Goal: Task Accomplishment & Management: Complete application form

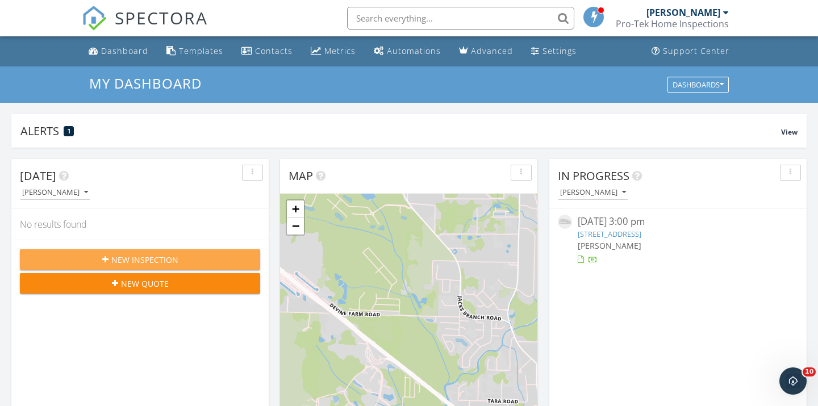
click at [185, 261] on div "New Inspection" at bounding box center [140, 260] width 222 height 12
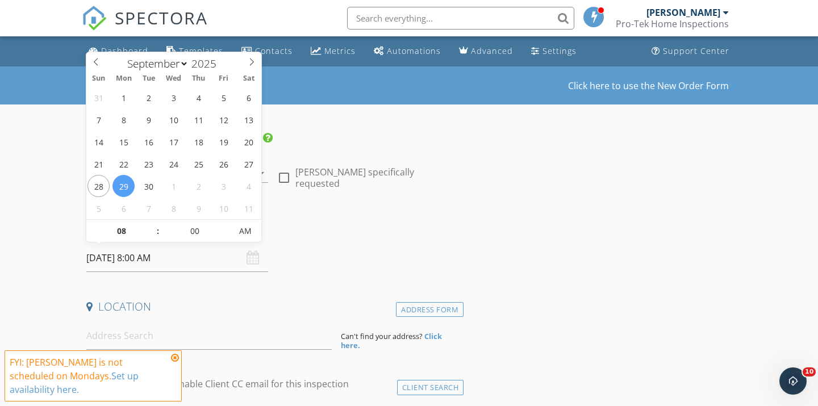
click at [160, 260] on input "09/29/2025 8:00 AM" at bounding box center [177, 258] width 182 height 28
type input "09/28/2025 8:00 AM"
type input "09"
type input "09/28/2025 9:00 AM"
click at [153, 225] on span at bounding box center [152, 225] width 8 height 11
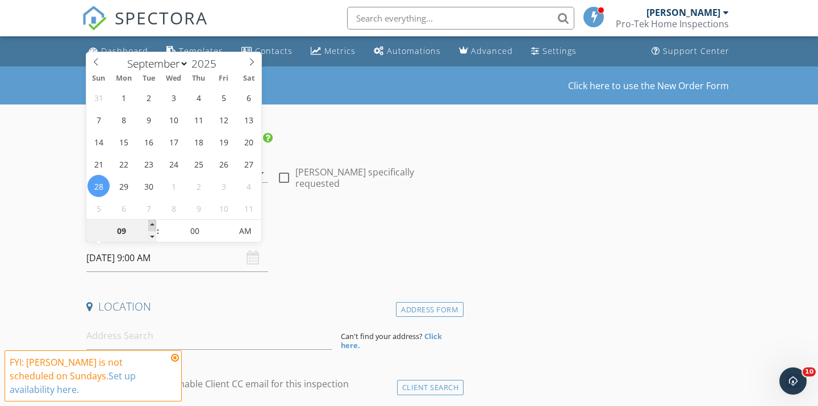
type input "10"
type input "09/28/2025 10:00 AM"
click at [153, 225] on span at bounding box center [152, 225] width 8 height 11
type input "11"
type input "09/28/2025 11:00 AM"
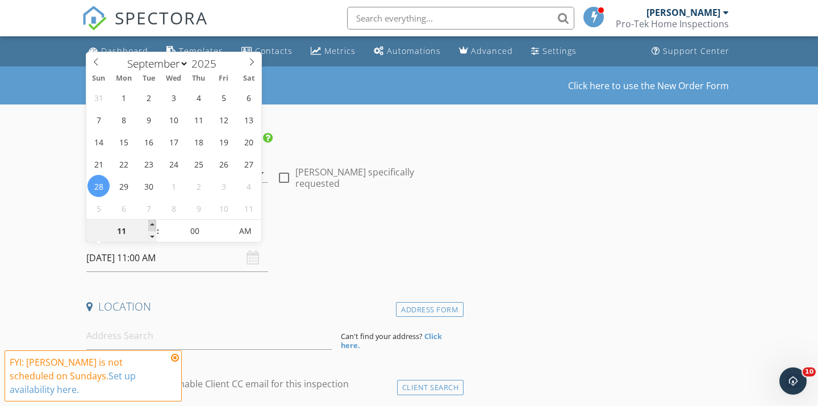
click at [153, 225] on span at bounding box center [152, 225] width 8 height 11
type input "12"
type input "09/28/2025 12:00 PM"
click at [153, 225] on span at bounding box center [152, 225] width 8 height 11
type input "01"
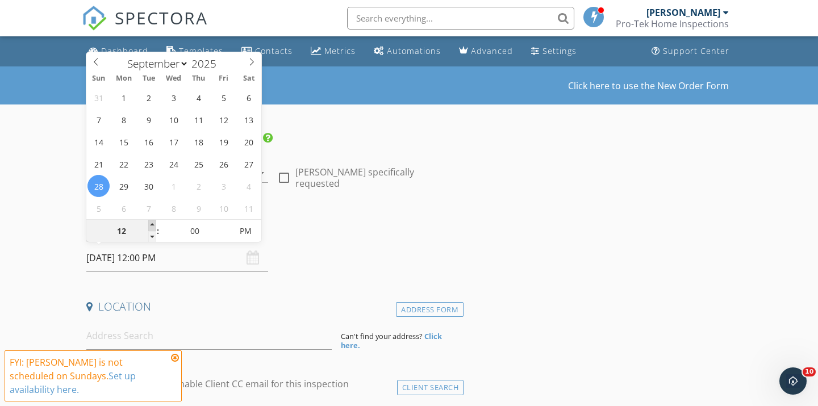
type input "[DATE] 1:00 PM"
click at [153, 225] on span at bounding box center [152, 225] width 8 height 11
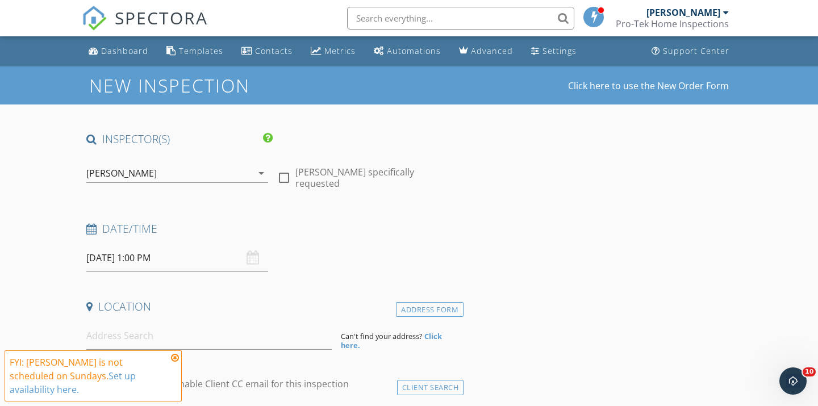
click at [303, 233] on h4 "Date/Time" at bounding box center [272, 228] width 372 height 15
click at [125, 329] on input at bounding box center [208, 336] width 245 height 28
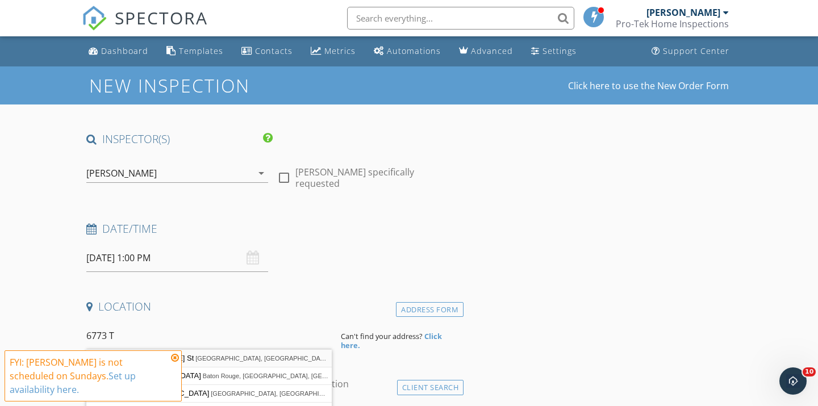
type input "6773 Taylor St, Milton, FL, USA"
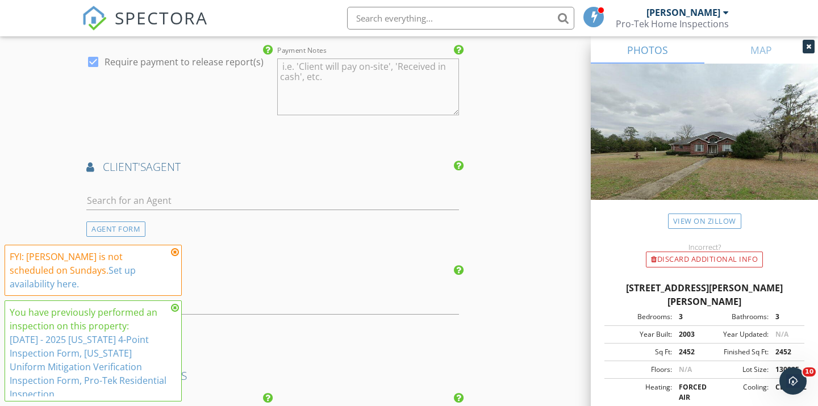
scroll to position [1281, 0]
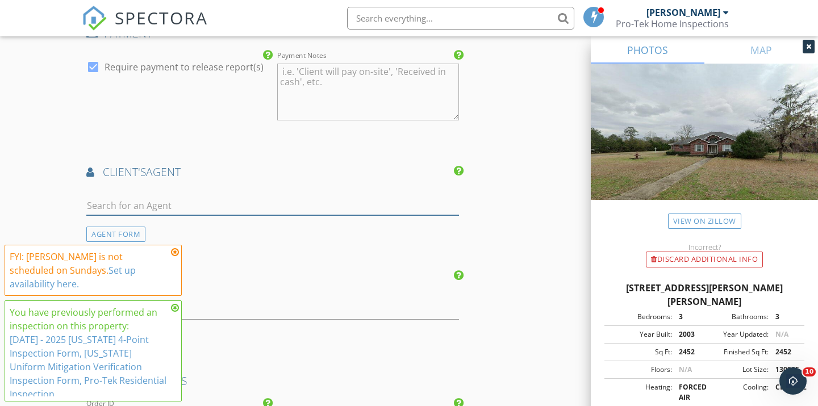
click at [138, 204] on input "text" at bounding box center [272, 205] width 372 height 19
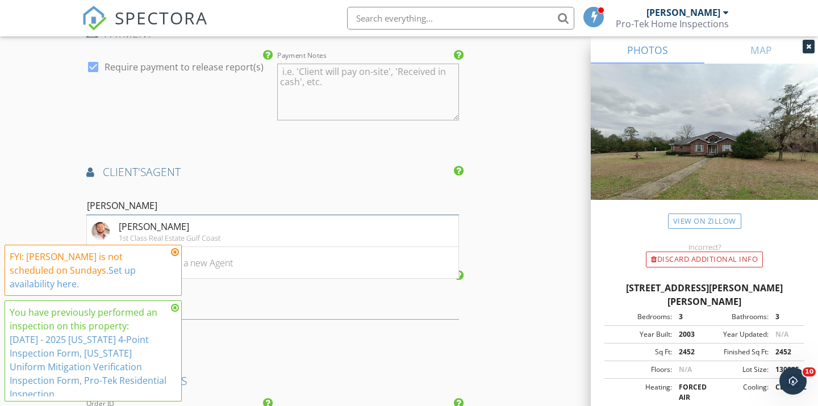
type input "Jon"
drag, startPoint x: 138, startPoint y: 204, endPoint x: 159, endPoint y: 233, distance: 35.8
click at [159, 233] on div "1st Class Real Estate Gulf Coast" at bounding box center [170, 237] width 102 height 9
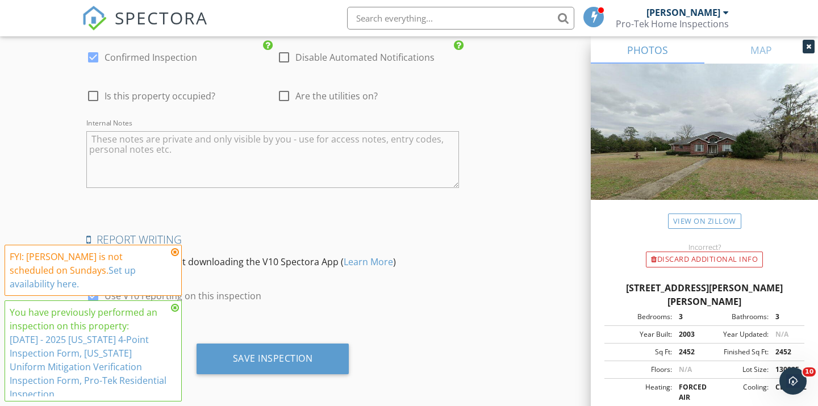
scroll to position [2014, 0]
click at [175, 257] on icon at bounding box center [175, 252] width 8 height 9
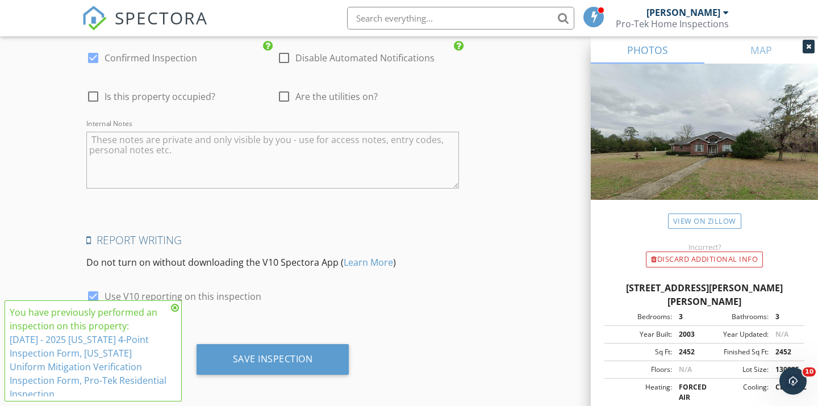
click at [175, 312] on icon at bounding box center [175, 307] width 8 height 9
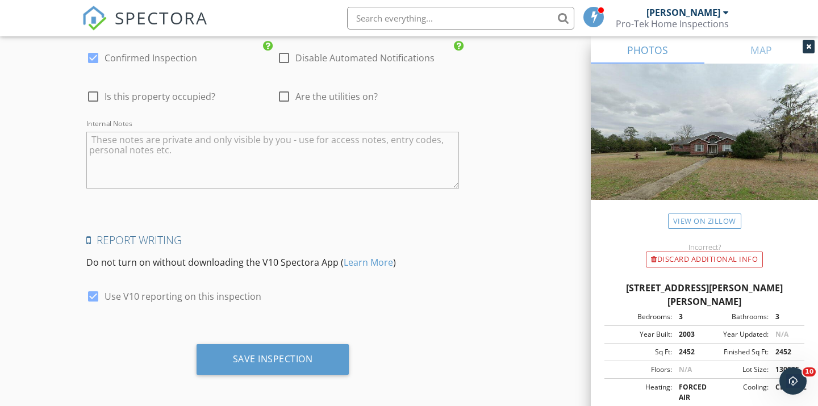
click at [93, 294] on div at bounding box center [92, 296] width 19 height 19
checkbox input "false"
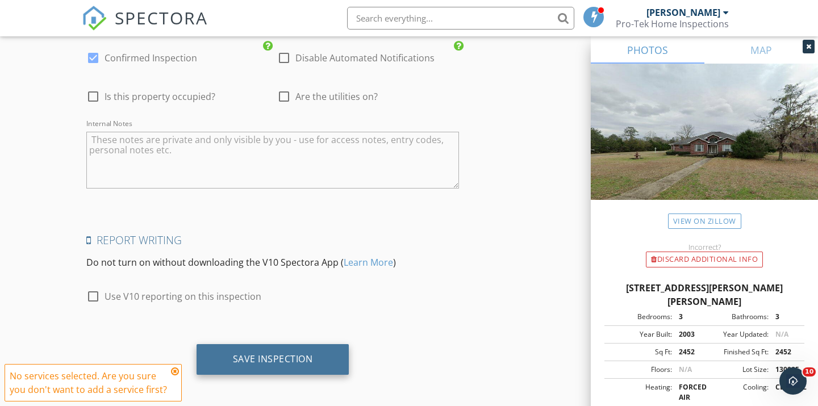
click at [261, 361] on div "Save Inspection" at bounding box center [273, 358] width 80 height 11
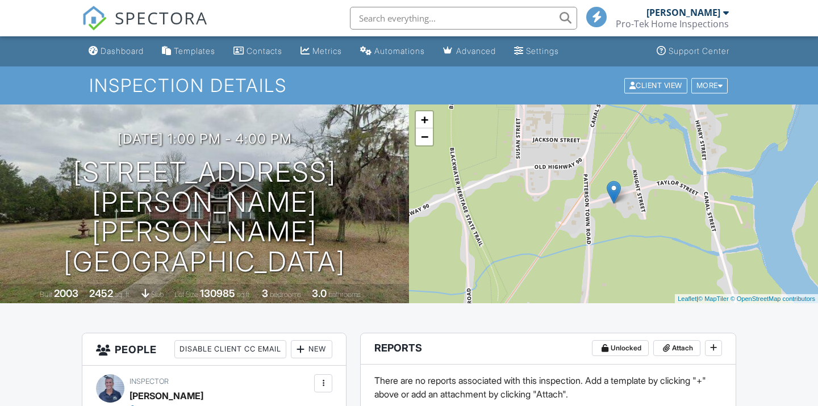
click at [414, 19] on input "text" at bounding box center [463, 18] width 227 height 23
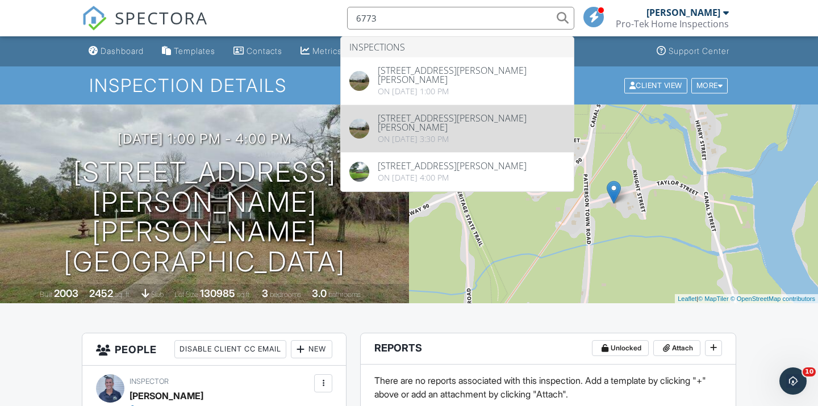
type input "6773"
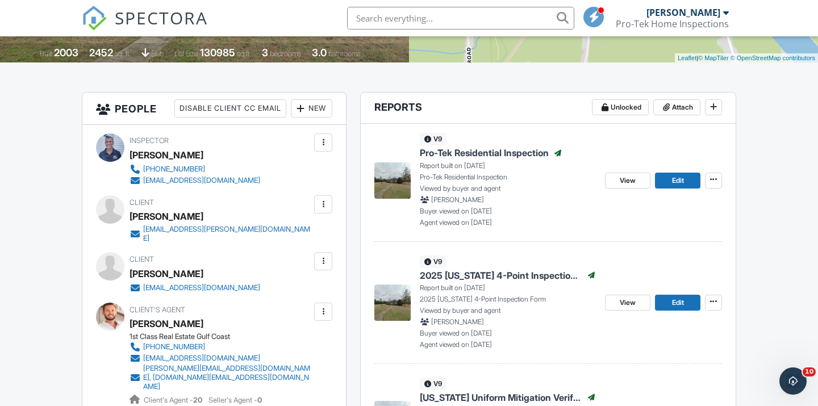
scroll to position [245, 0]
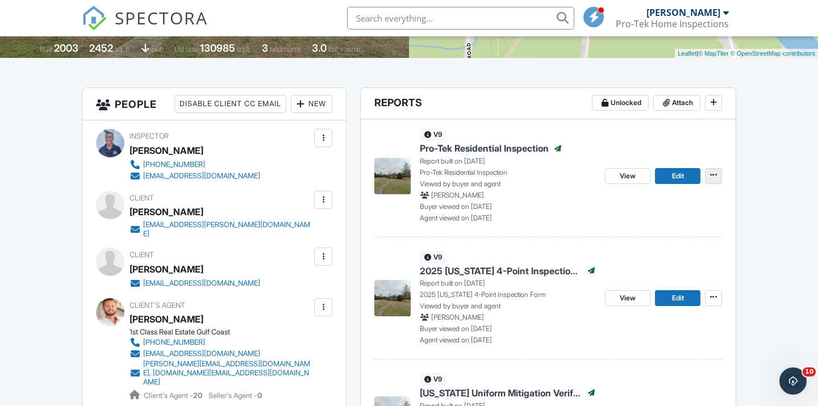
click at [713, 175] on icon at bounding box center [713, 175] width 7 height 8
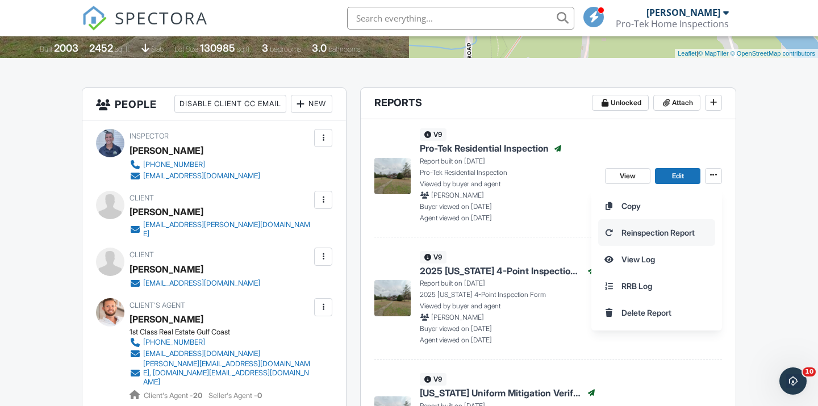
click at [656, 237] on span "Reinspection Report" at bounding box center [657, 233] width 73 height 12
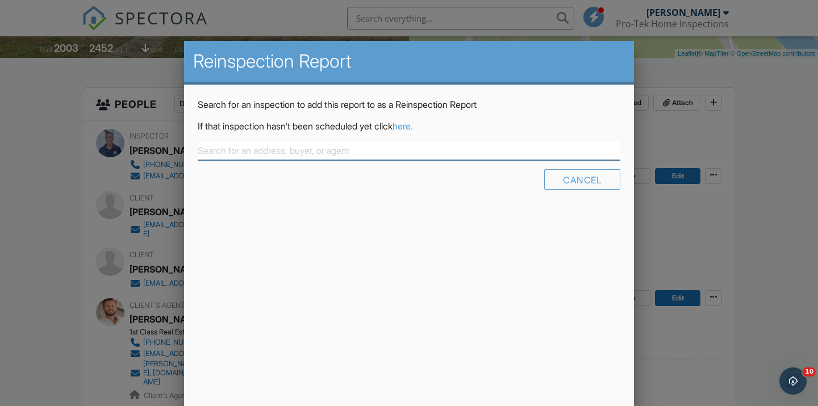
click at [282, 157] on input "text" at bounding box center [409, 150] width 422 height 19
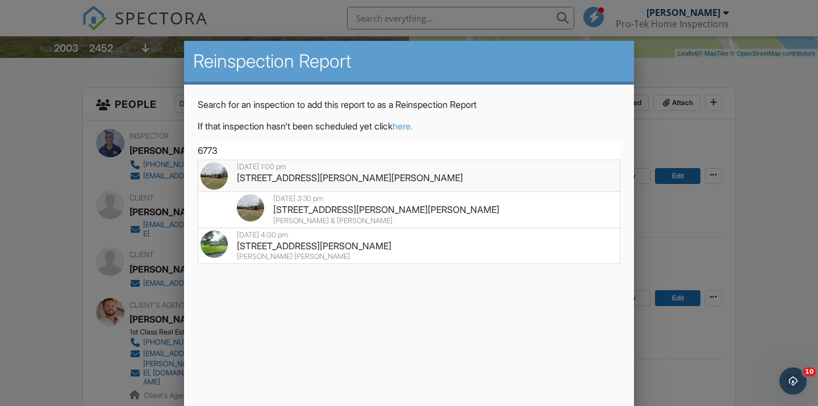
click at [309, 177] on div "6773 Taylor St, Milton, FL 32570" at bounding box center [408, 177] width 417 height 12
type input "6773 Taylor St, Milton, FL 32570"
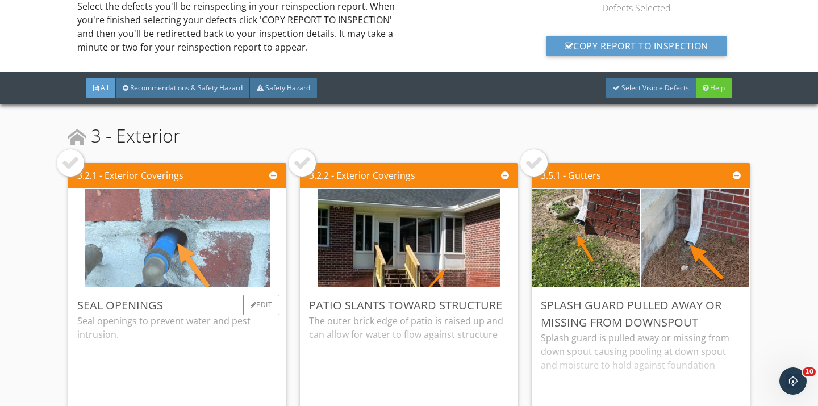
scroll to position [56, 0]
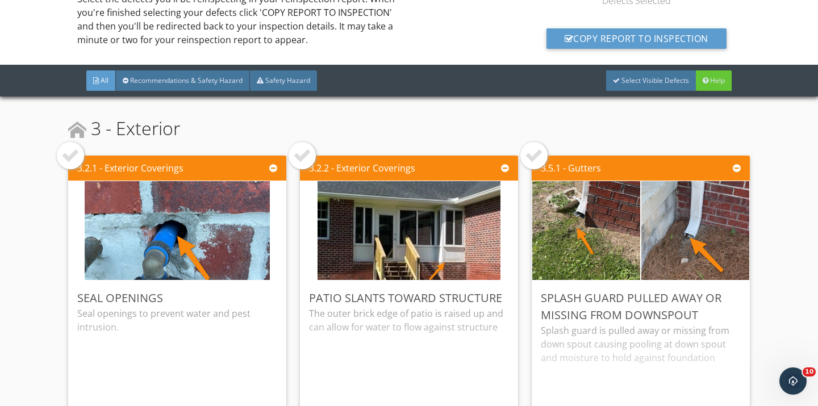
click at [74, 163] on div at bounding box center [70, 155] width 18 height 18
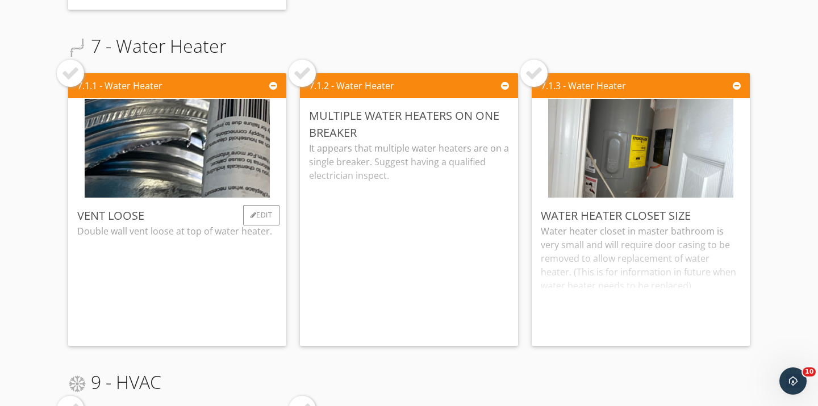
scroll to position [1146, 0]
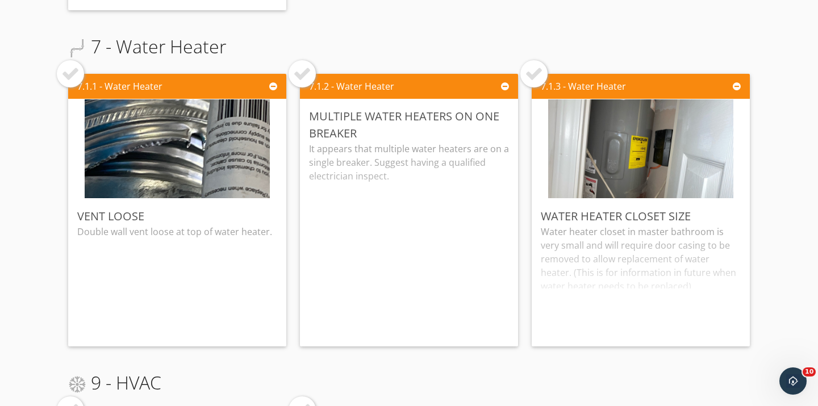
click at [76, 78] on div at bounding box center [70, 74] width 18 height 18
click at [309, 78] on div at bounding box center [302, 74] width 18 height 18
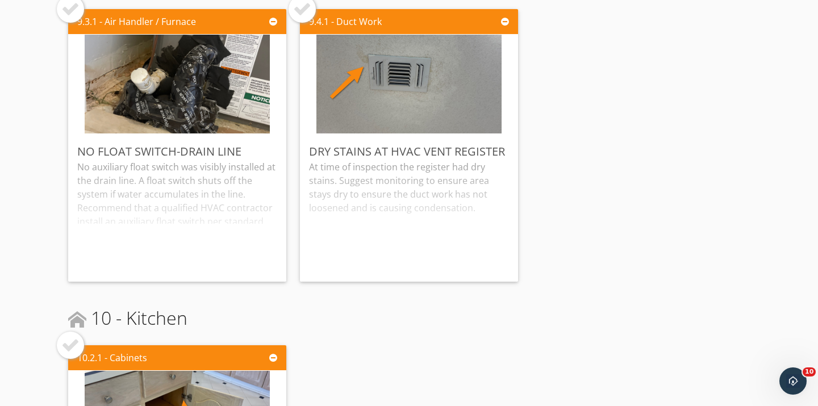
scroll to position [1551, 0]
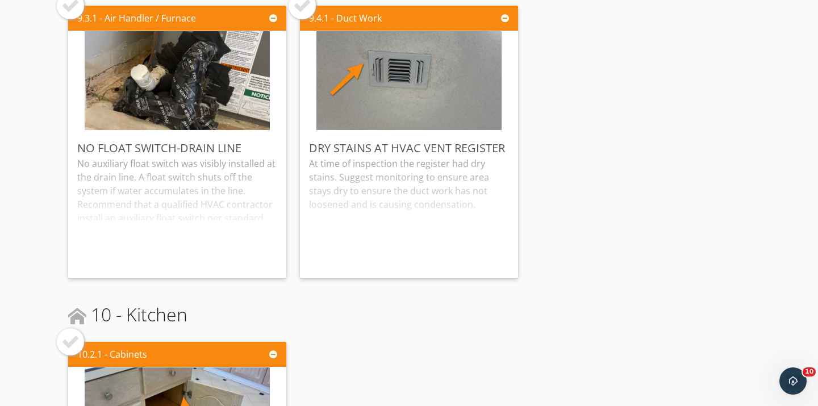
click at [70, 15] on div at bounding box center [70, 5] width 27 height 27
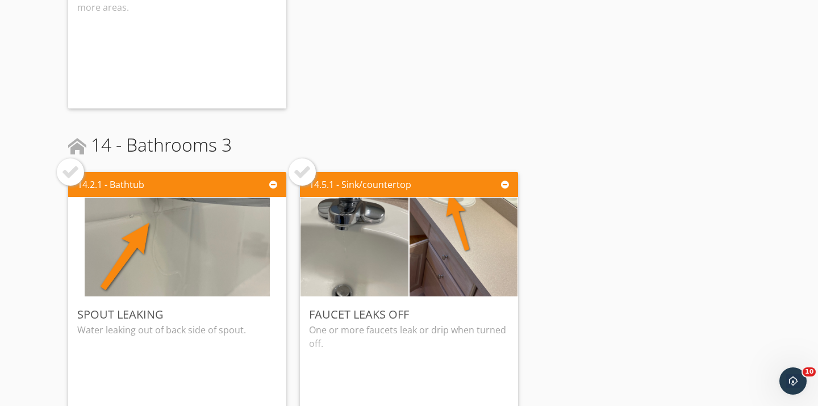
scroll to position [3015, 0]
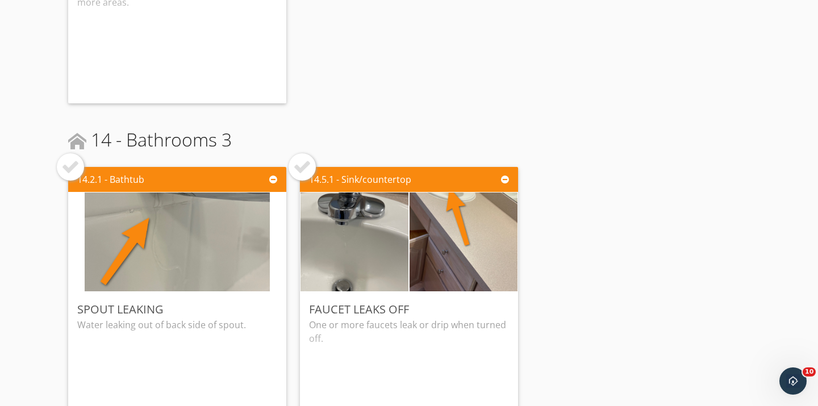
click at [307, 170] on div at bounding box center [302, 167] width 18 height 18
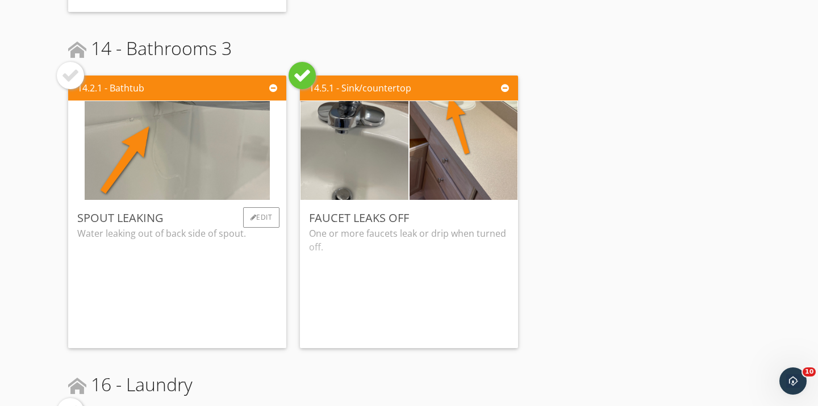
scroll to position [3102, 0]
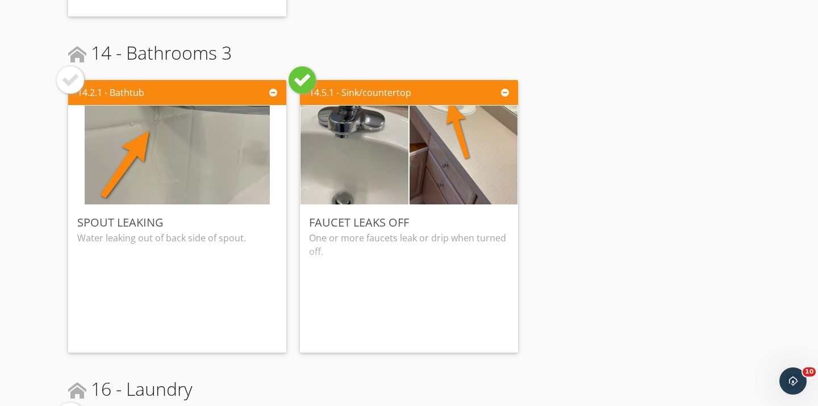
click at [72, 89] on div at bounding box center [70, 79] width 27 height 27
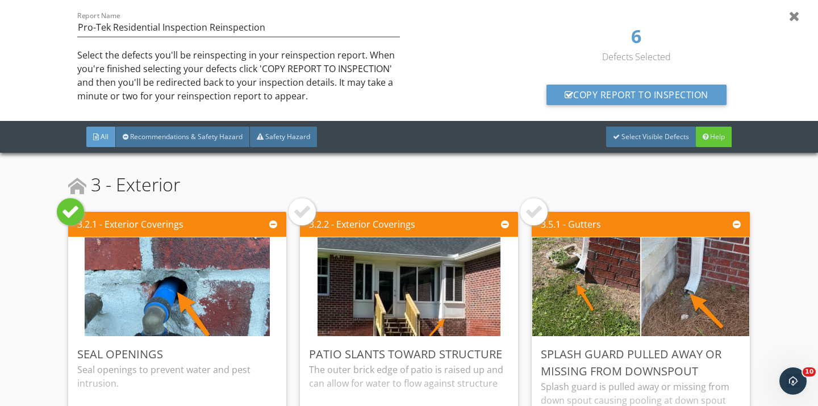
scroll to position [0, 0]
click at [615, 98] on div "Copy Report To Inspection" at bounding box center [636, 95] width 180 height 20
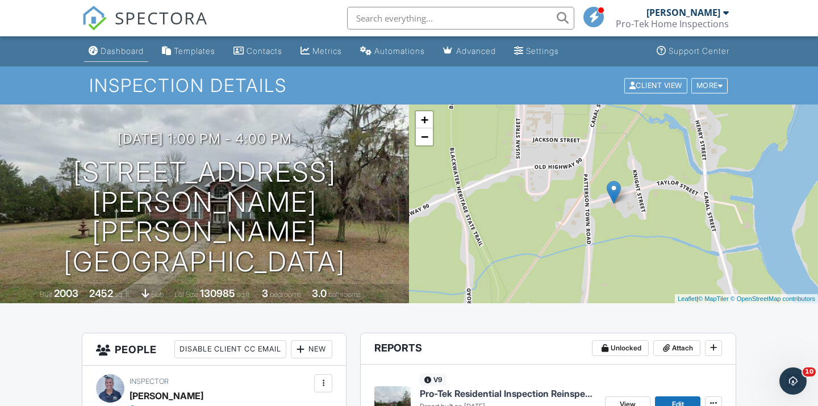
click at [120, 55] on div "Dashboard" at bounding box center [121, 51] width 43 height 10
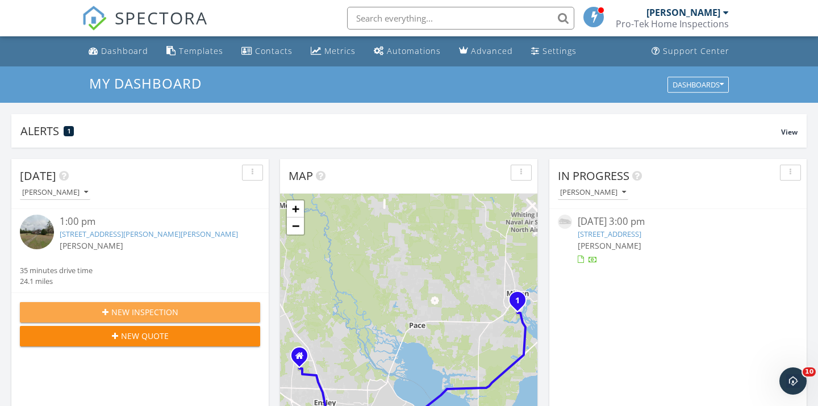
click at [129, 307] on span "New Inspection" at bounding box center [144, 312] width 67 height 12
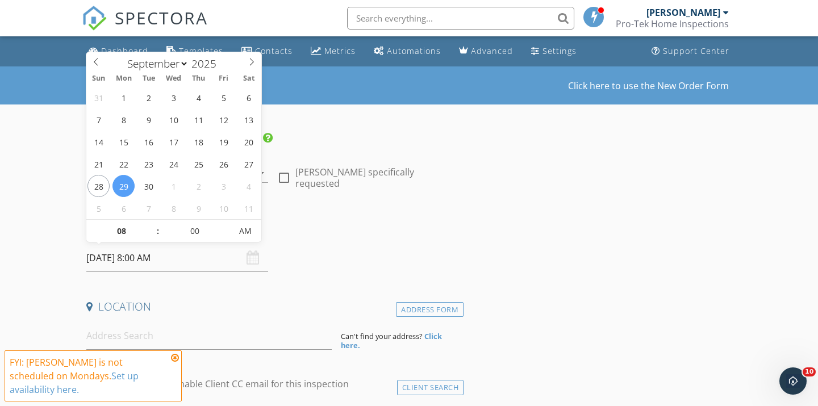
click at [167, 262] on input "[DATE] 8:00 AM" at bounding box center [177, 258] width 182 height 28
type input "[DATE] 8:00 AM"
type input "09"
type input "[DATE] 9:00 AM"
click at [154, 225] on span at bounding box center [152, 225] width 8 height 11
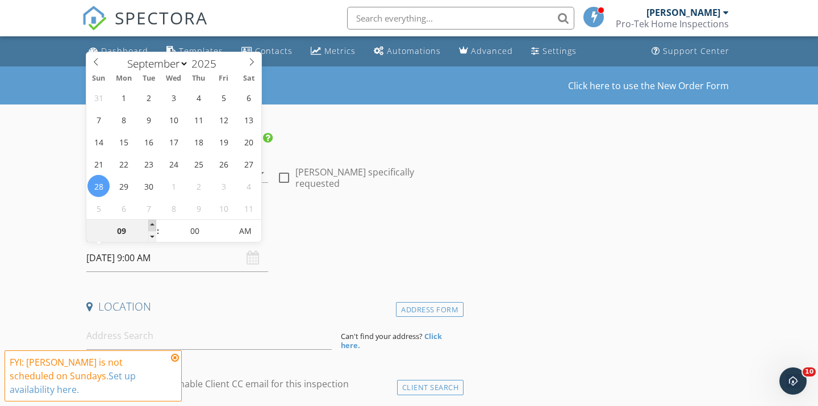
type input "10"
type input "[DATE] 10:00 AM"
click at [154, 225] on span at bounding box center [152, 225] width 8 height 11
type input "11"
type input "[DATE] 11:00 AM"
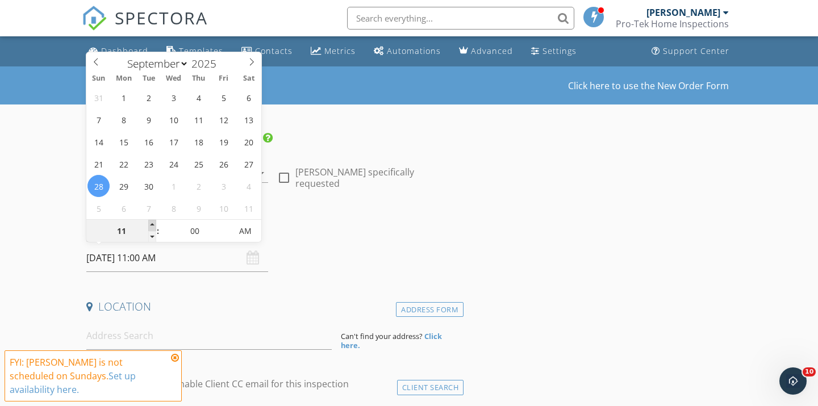
click at [154, 225] on span at bounding box center [152, 225] width 8 height 11
type input "12"
type input "[DATE] 12:00 PM"
click at [154, 225] on span at bounding box center [152, 225] width 8 height 11
type input "01"
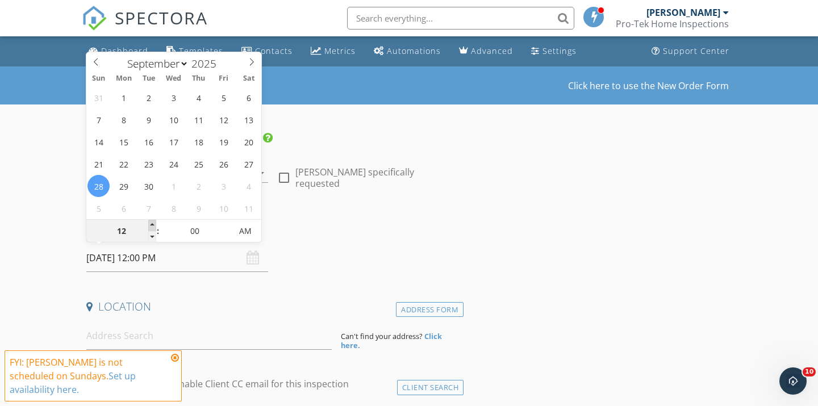
type input "[DATE] 1:00 PM"
click at [154, 225] on span at bounding box center [152, 225] width 8 height 11
type input "02"
type input "[DATE] 2:00 PM"
click at [154, 225] on span at bounding box center [152, 225] width 8 height 11
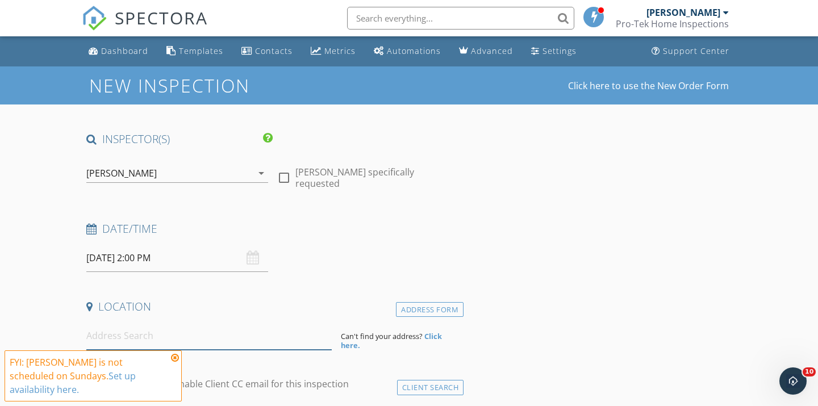
click at [128, 329] on input at bounding box center [208, 336] width 245 height 28
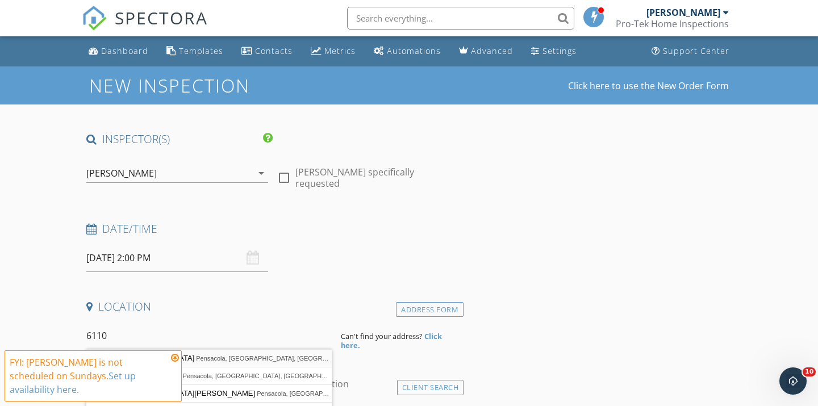
type input "6110 East Shore Drive, Pensacola, FL, USA"
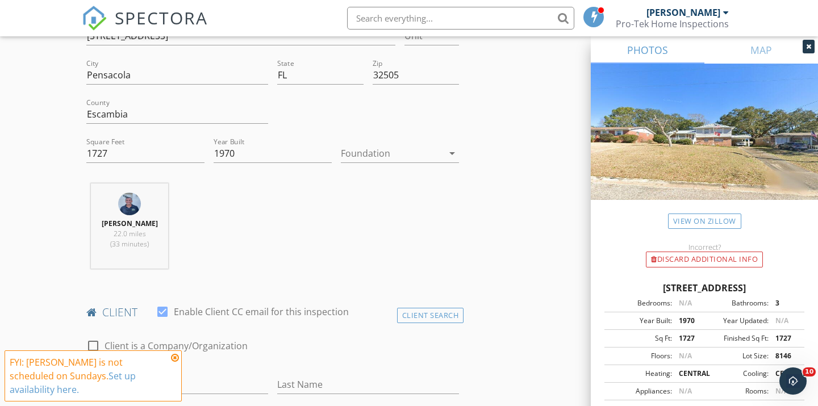
scroll to position [305, 0]
click at [454, 150] on icon "arrow_drop_down" at bounding box center [452, 152] width 14 height 14
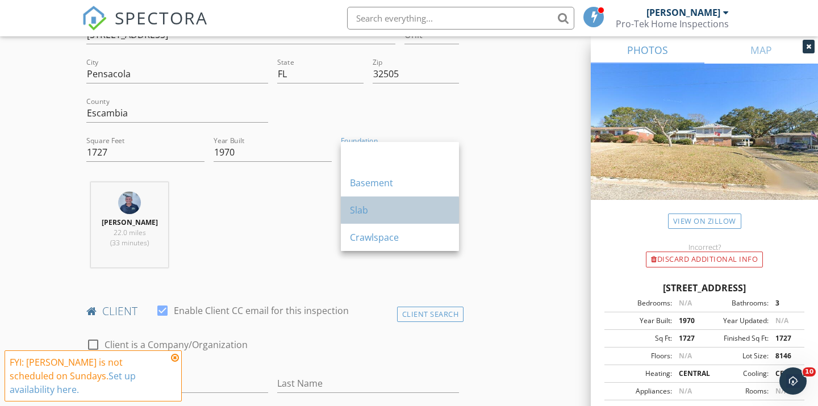
click at [403, 208] on div "Slab" at bounding box center [400, 210] width 100 height 14
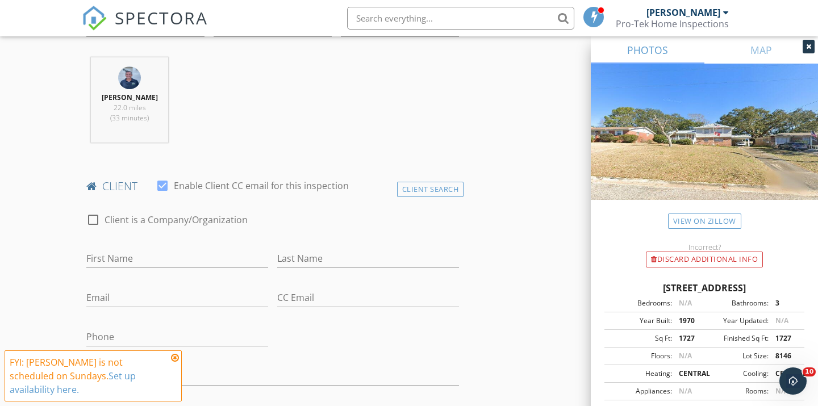
scroll to position [437, 0]
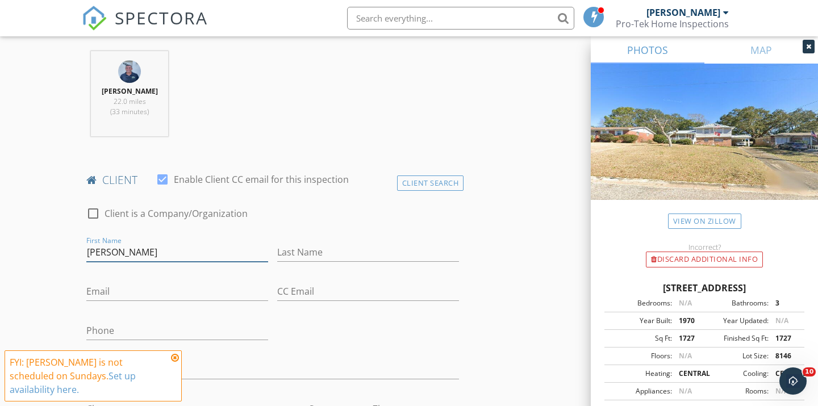
type input "[PERSON_NAME]"
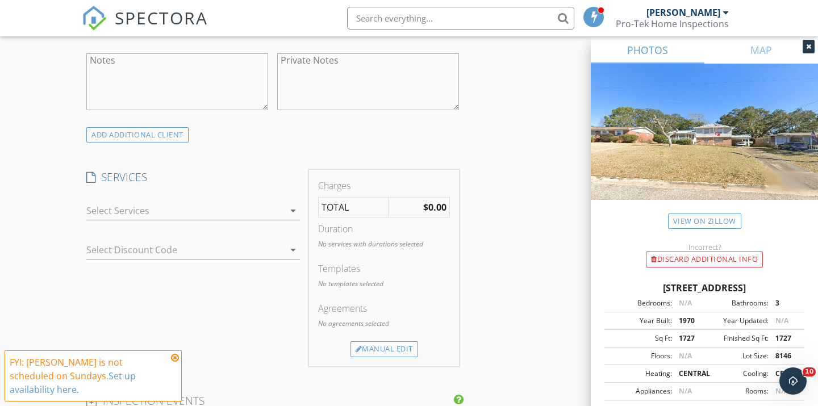
scroll to position [839, 0]
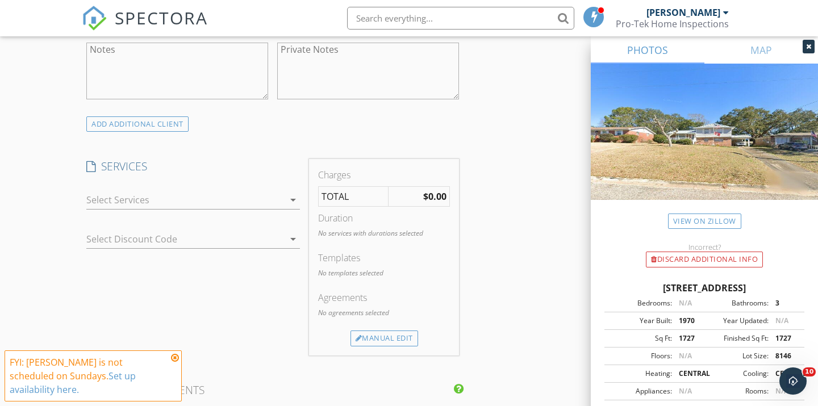
type input "stacey.craig027.sc@gmail.com"
click at [294, 195] on icon "arrow_drop_down" at bounding box center [293, 200] width 14 height 14
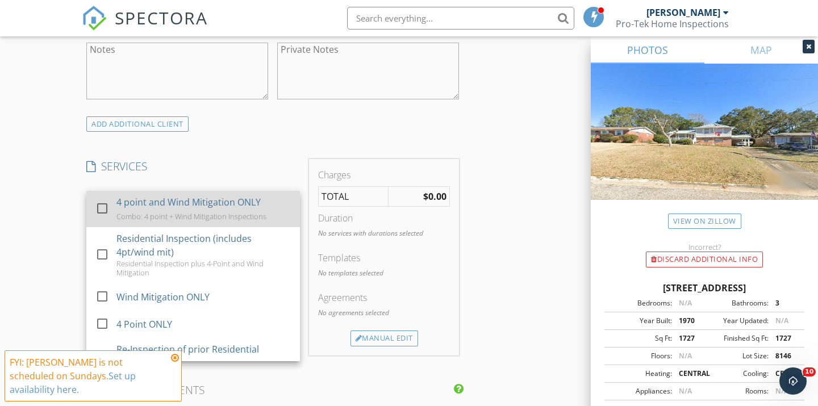
click at [158, 200] on div "4 point and Wind Mitigation ONLY" at bounding box center [188, 202] width 144 height 14
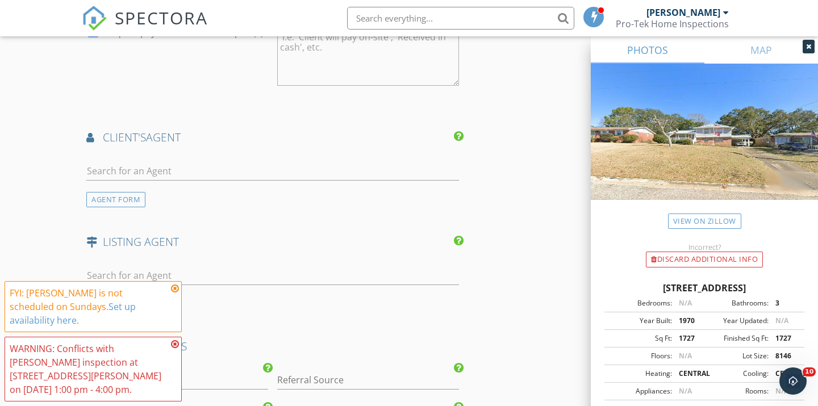
scroll to position [1361, 0]
click at [160, 161] on input "text" at bounding box center [272, 170] width 372 height 19
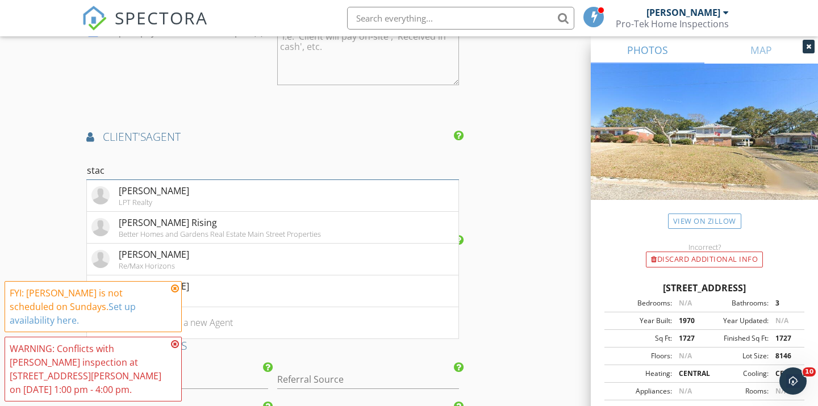
type input "stay"
drag, startPoint x: 160, startPoint y: 158, endPoint x: 164, endPoint y: 219, distance: 61.4
click at [164, 229] on div "Better Homes and Gardens Real Estate Main Street Properties" at bounding box center [220, 233] width 202 height 9
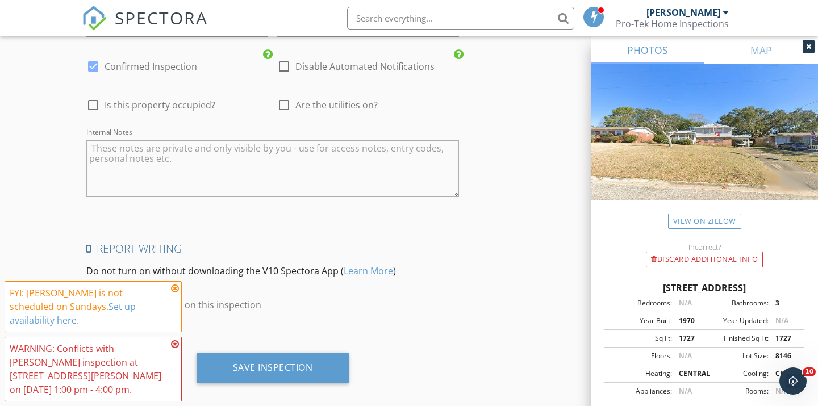
scroll to position [2050, 0]
click at [96, 296] on div at bounding box center [92, 305] width 19 height 19
checkbox input "false"
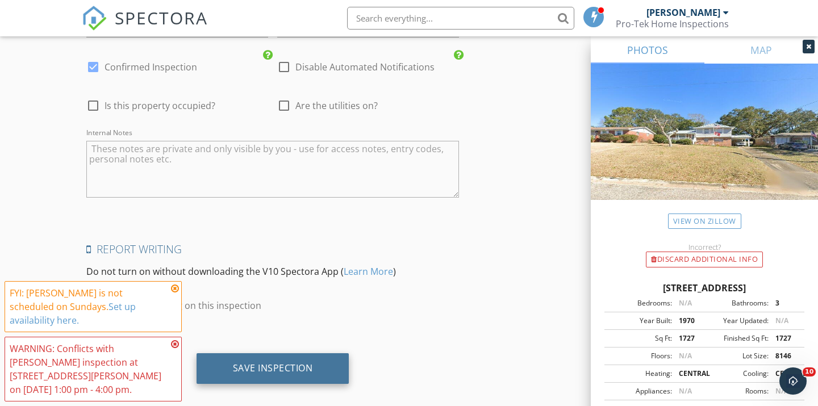
click at [279, 362] on div "Save Inspection" at bounding box center [273, 367] width 80 height 11
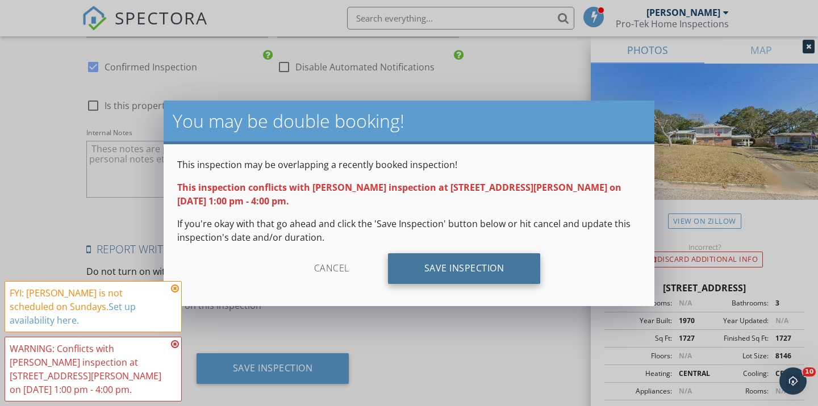
click at [427, 278] on div "Save Inspection" at bounding box center [464, 268] width 153 height 31
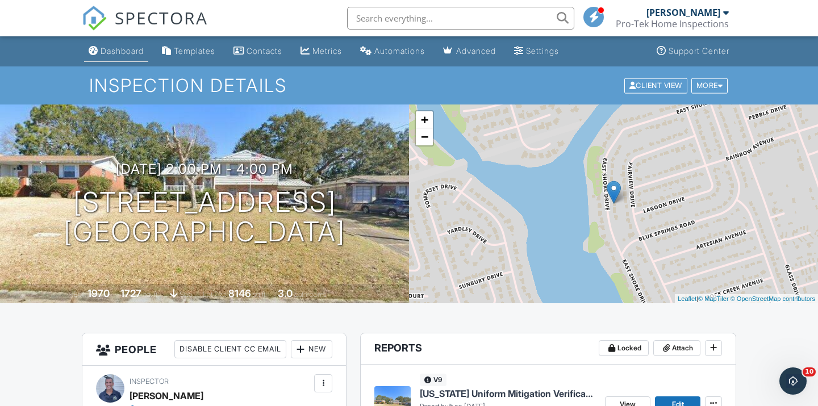
click at [120, 56] on link "Dashboard" at bounding box center [116, 51] width 64 height 21
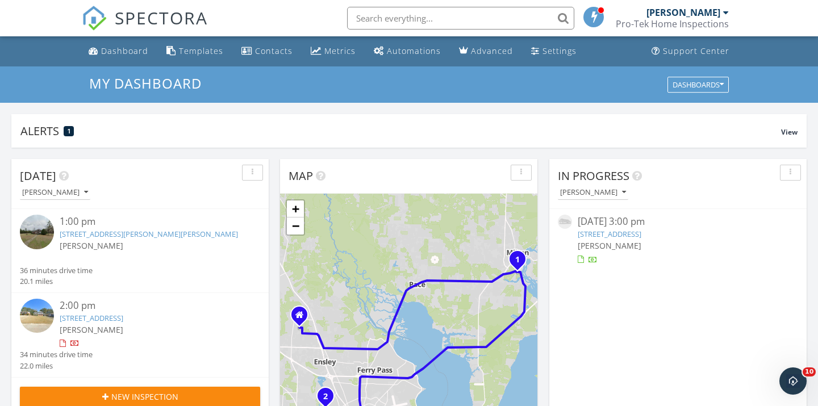
click at [144, 399] on span "New Inspection" at bounding box center [144, 397] width 67 height 12
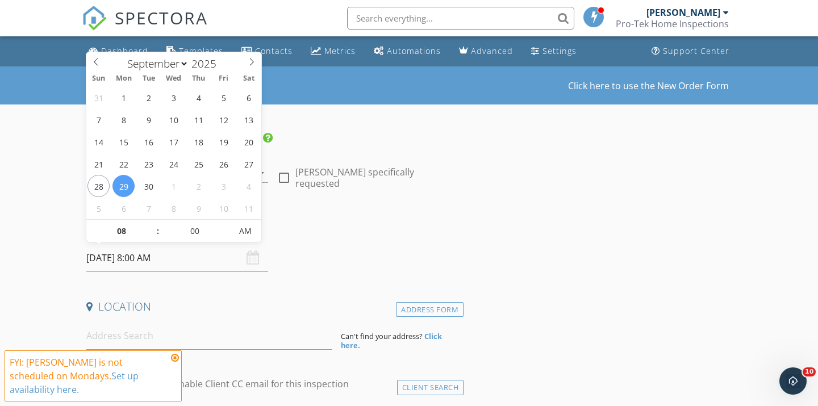
click at [172, 255] on input "[DATE] 8:00 AM" at bounding box center [177, 258] width 182 height 28
type input "09"
type input "09/29/2025 9:00 AM"
click at [153, 227] on span at bounding box center [152, 225] width 8 height 11
type input "10"
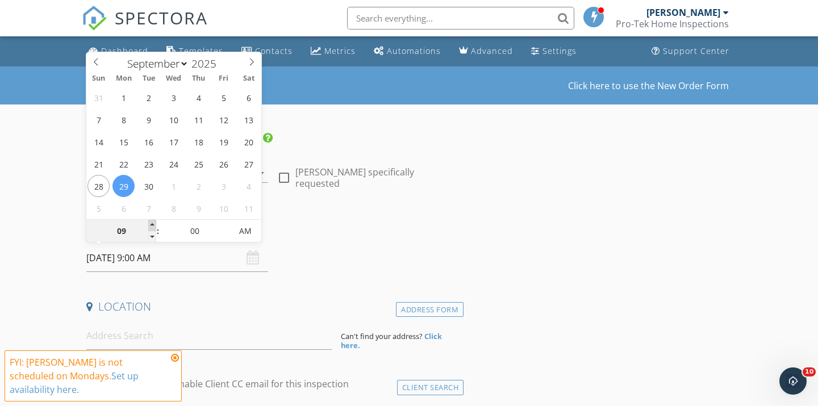
type input "09/29/2025 10:00 AM"
click at [153, 227] on span at bounding box center [152, 225] width 8 height 11
type input "11"
type input "09/29/2025 11:00 AM"
click at [153, 227] on span at bounding box center [152, 225] width 8 height 11
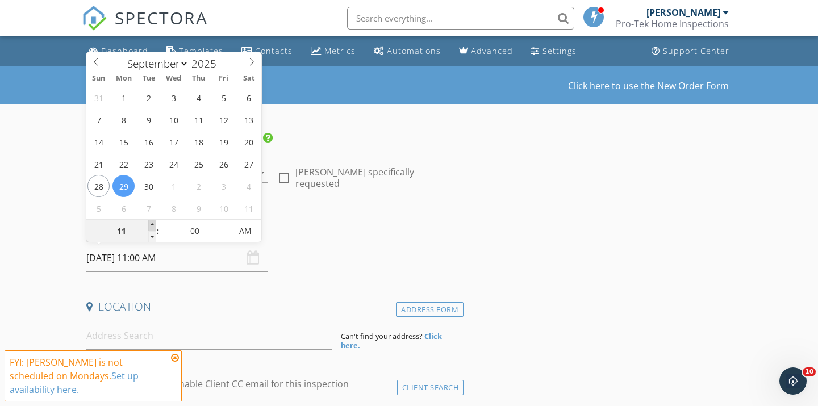
type input "12"
type input "09/29/2025 12:00 PM"
click at [153, 227] on span at bounding box center [152, 225] width 8 height 11
type input "01"
type input "09/29/2025 1:00 PM"
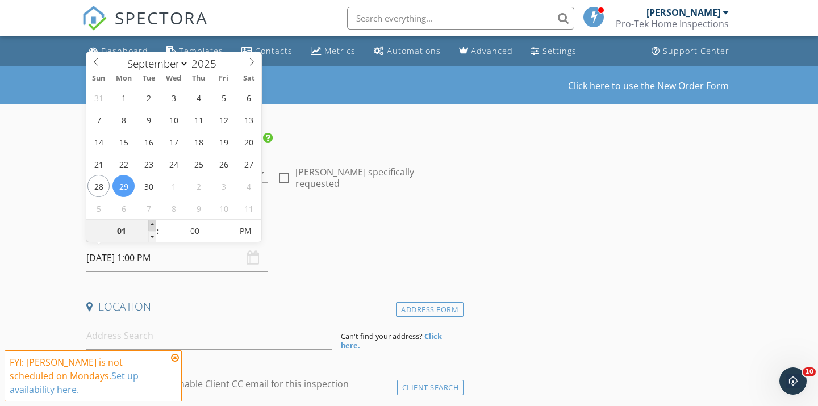
click at [153, 227] on span at bounding box center [152, 225] width 8 height 11
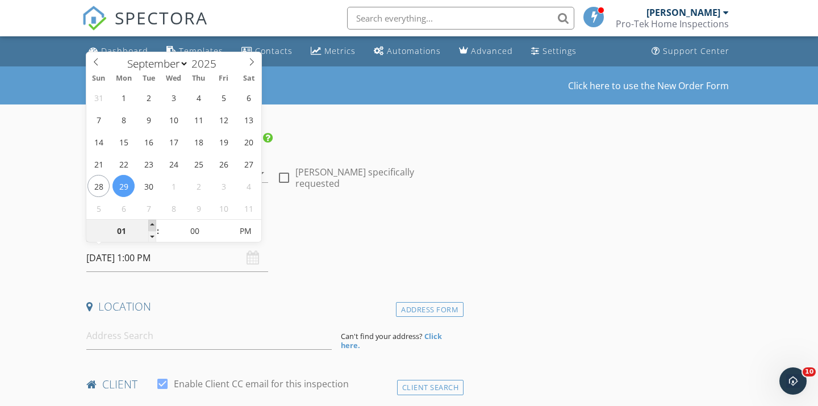
type input "02"
type input "09/29/2025 2:00 PM"
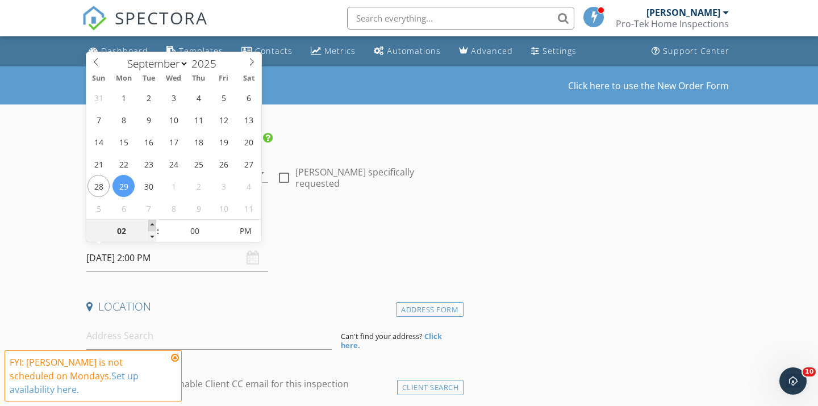
click at [153, 227] on span at bounding box center [152, 225] width 8 height 11
type input "03"
type input "09/29/2025 3:00 PM"
click at [153, 227] on span at bounding box center [152, 225] width 8 height 11
click at [283, 269] on div "Date/Time 09/29/2025 3:00 PM" at bounding box center [273, 246] width 382 height 51
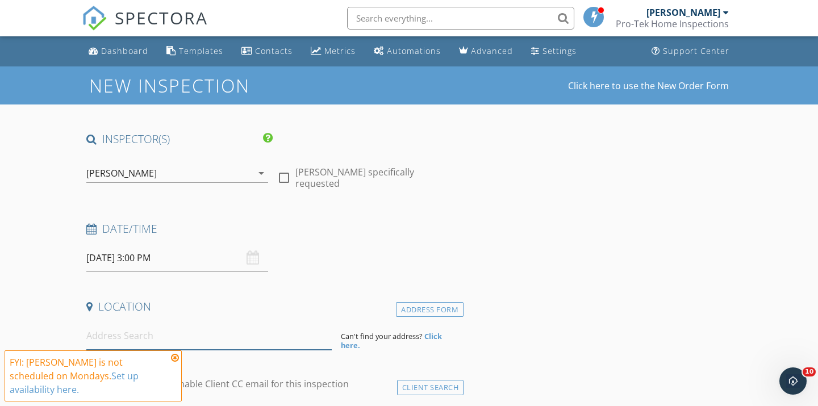
click at [126, 336] on input at bounding box center [208, 336] width 245 height 28
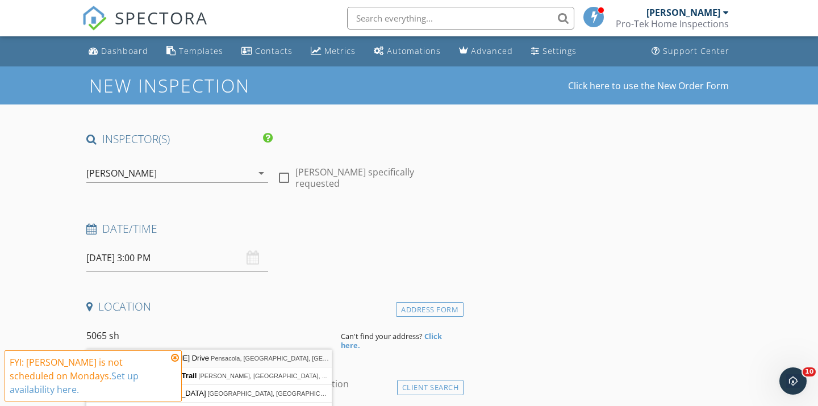
type input "5065 Shoshone Drive, Pensacola, FL, USA"
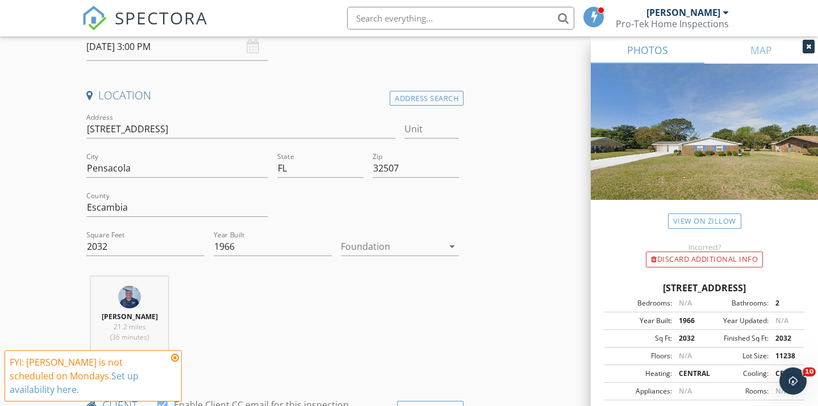
scroll to position [212, 0]
click at [449, 240] on icon "arrow_drop_down" at bounding box center [452, 245] width 14 height 14
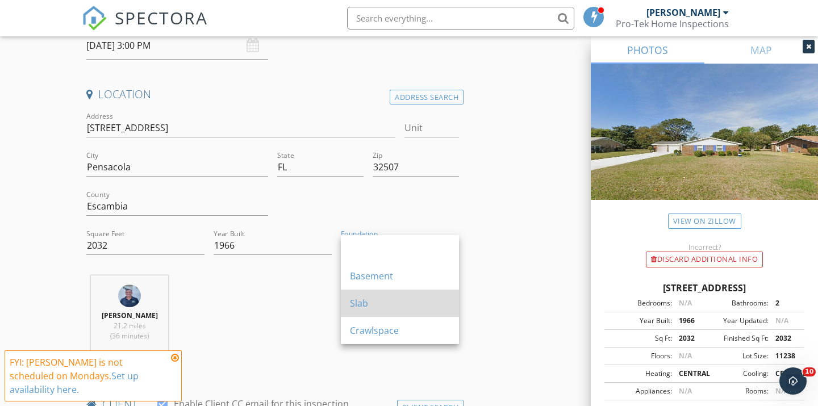
click at [366, 303] on div "Slab" at bounding box center [400, 303] width 100 height 14
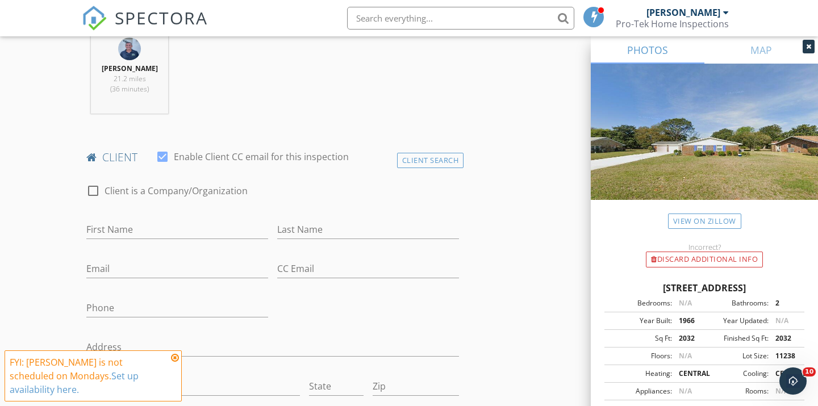
scroll to position [458, 0]
type input "Andre"
click at [280, 228] on input "Last Name" at bounding box center [368, 231] width 182 height 19
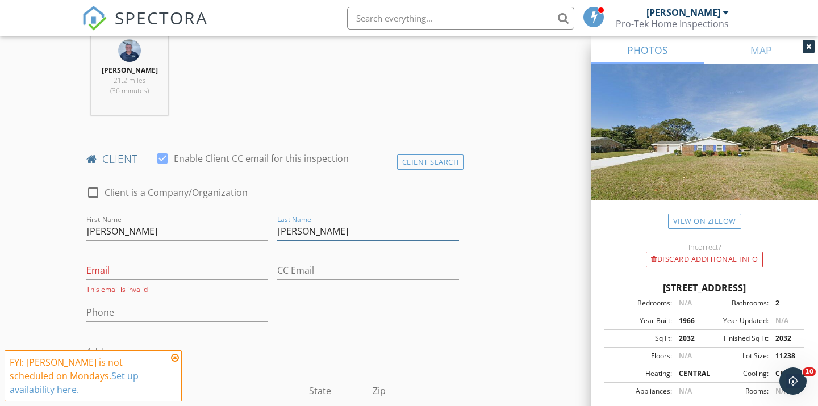
type input "Canipe"
click at [126, 270] on input "Email" at bounding box center [177, 270] width 182 height 19
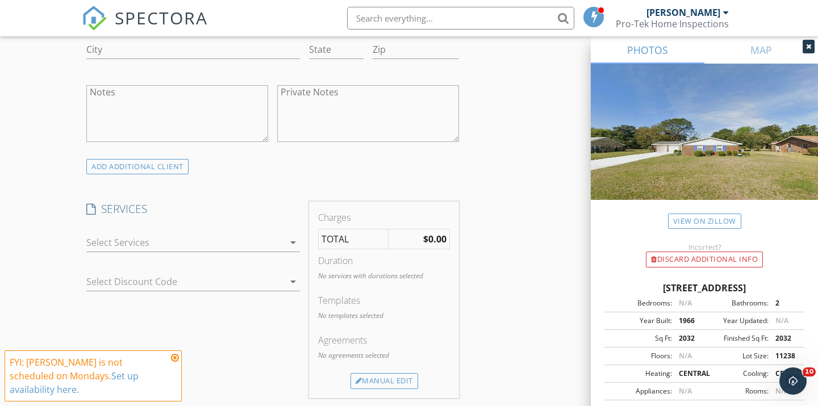
scroll to position [800, 0]
type input "andre.canipe@gmail.com"
click at [292, 237] on icon "arrow_drop_down" at bounding box center [293, 239] width 14 height 14
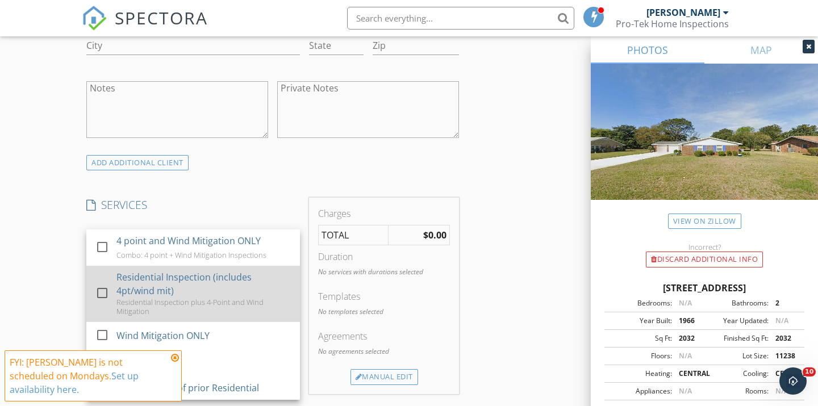
click at [241, 274] on div "Residential Inspection (includes 4pt/wind mit)" at bounding box center [203, 283] width 174 height 27
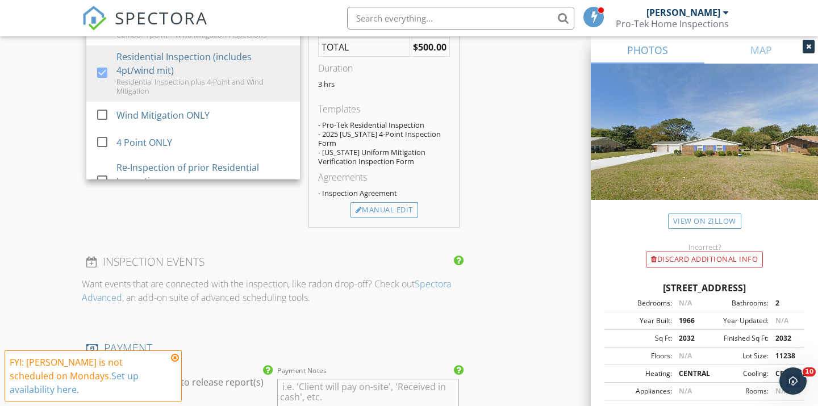
scroll to position [1022, 0]
click at [382, 200] on div "Manual Edit" at bounding box center [384, 208] width 68 height 16
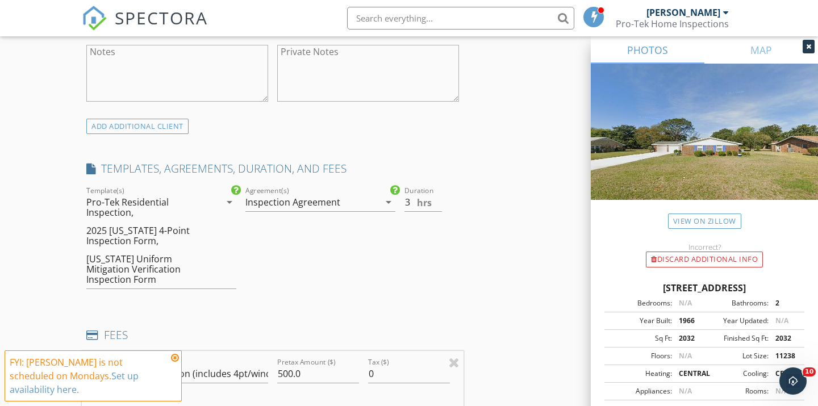
scroll to position [819, 0]
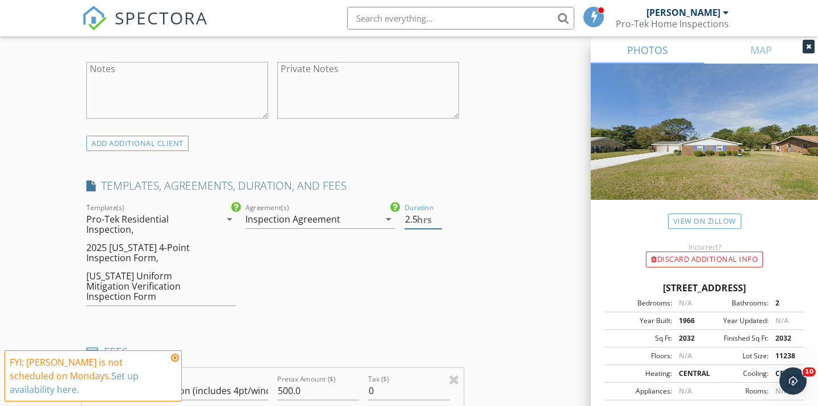
click at [438, 221] on input "2.5" at bounding box center [422, 219] width 37 height 19
type input "2"
click at [438, 221] on input "2" at bounding box center [422, 219] width 37 height 19
click at [480, 248] on div "INSPECTOR(S) check_box Ryan Dennis PRIMARY check_box_outline_blank Daniel Lubin…" at bounding box center [409, 377] width 654 height 2130
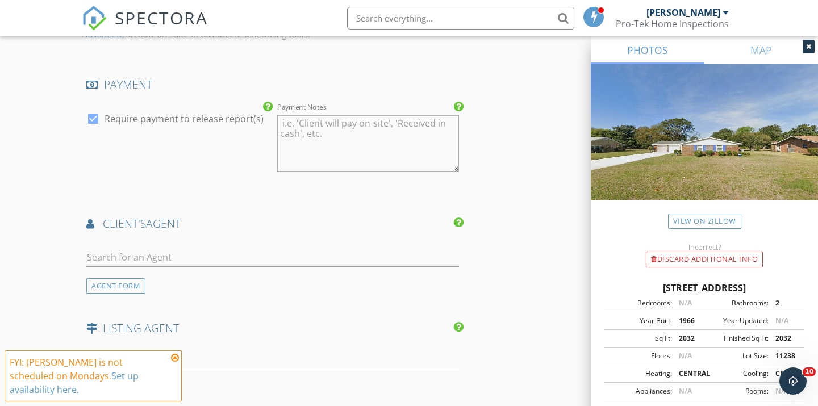
scroll to position [1434, 0]
click at [181, 239] on div at bounding box center [272, 257] width 372 height 37
click at [170, 246] on input "text" at bounding box center [272, 255] width 372 height 19
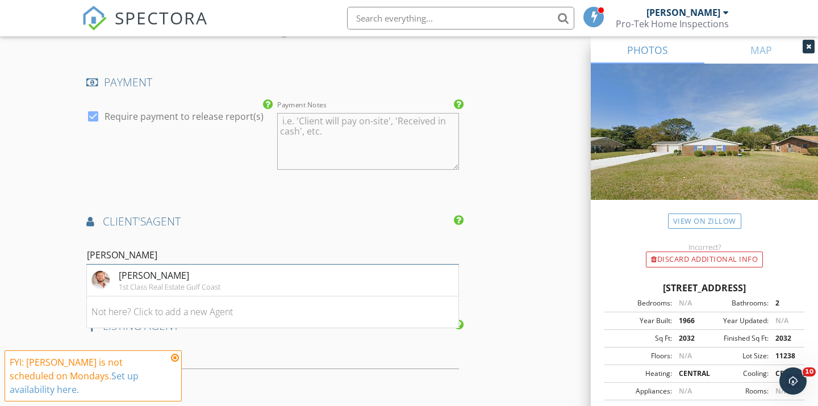
type input "Jon"
drag, startPoint x: 170, startPoint y: 240, endPoint x: 192, endPoint y: 268, distance: 35.7
click at [192, 282] on div "1st Class Real Estate Gulf Coast" at bounding box center [170, 286] width 102 height 9
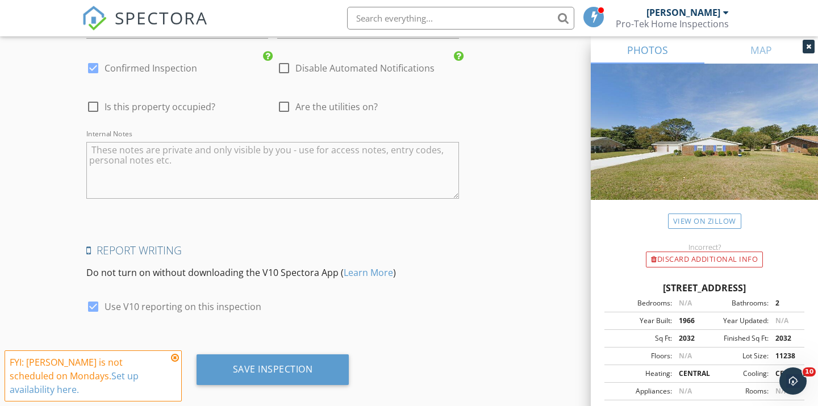
scroll to position [2205, 0]
click at [95, 298] on div at bounding box center [92, 307] width 19 height 19
checkbox input "false"
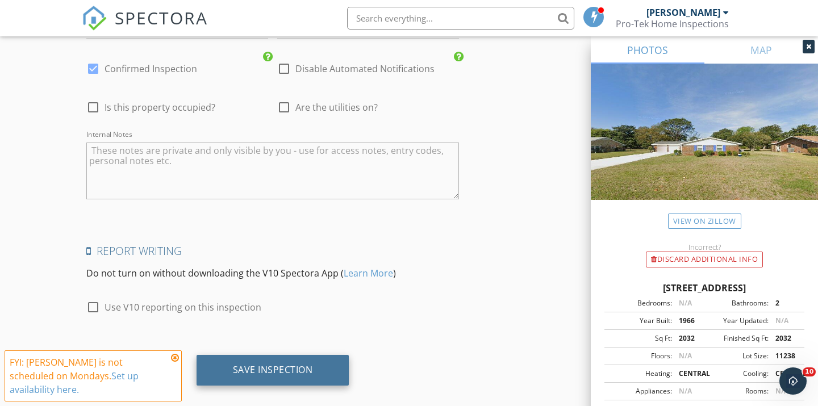
click at [261, 364] on div "Save Inspection" at bounding box center [273, 369] width 80 height 11
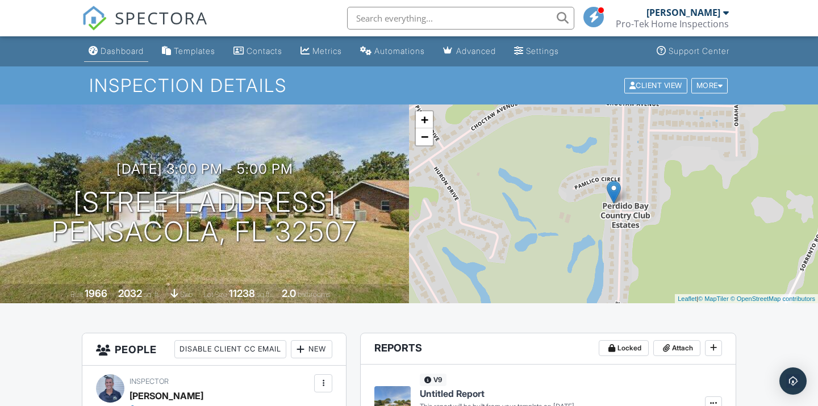
click at [120, 49] on div "Dashboard" at bounding box center [121, 51] width 43 height 10
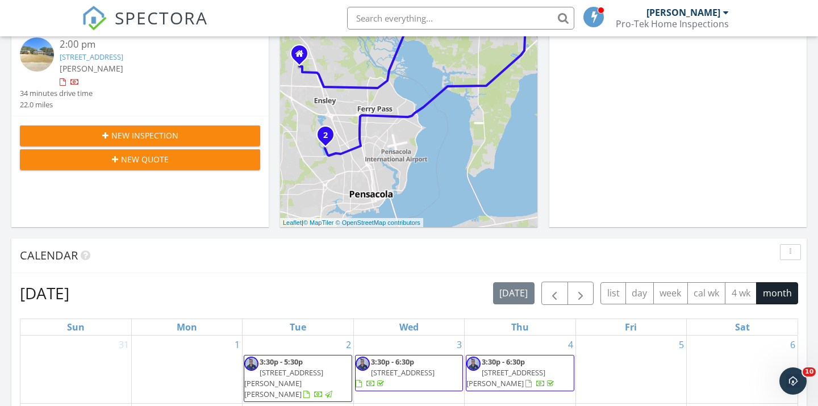
scroll to position [253, 0]
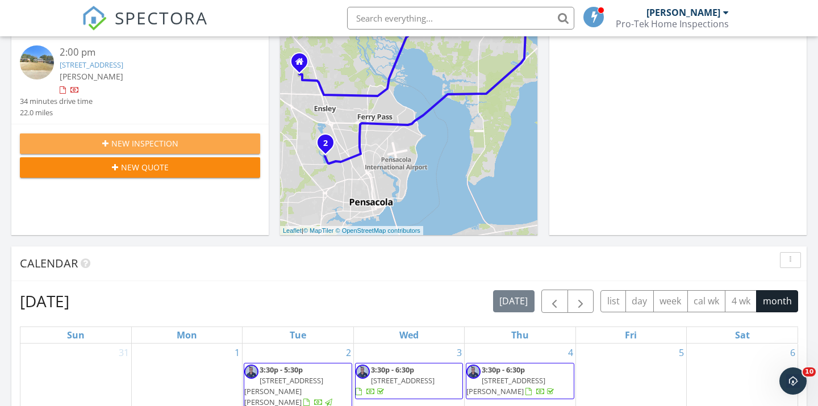
click at [174, 146] on span "New Inspection" at bounding box center [144, 143] width 67 height 12
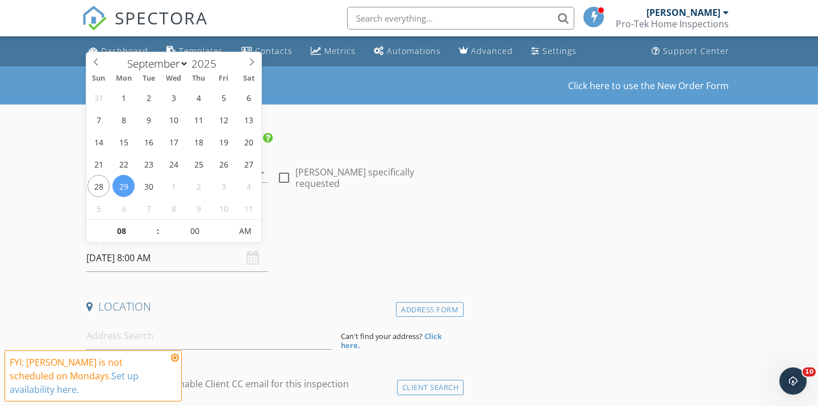
click at [171, 263] on input "[DATE] 8:00 AM" at bounding box center [177, 258] width 182 height 28
type input "[DATE] 8:00 AM"
type input "09"
type input "[DATE] 9:00 AM"
click at [152, 225] on span at bounding box center [152, 225] width 8 height 11
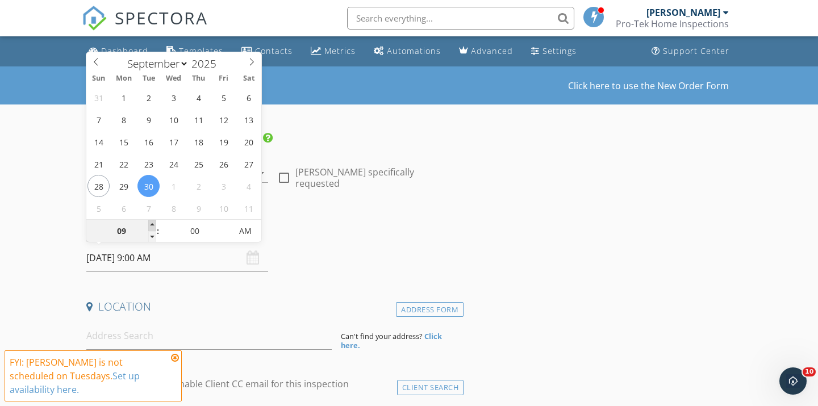
type input "10"
type input "[DATE] 10:00 AM"
click at [152, 225] on span at bounding box center [152, 225] width 8 height 11
type input "11"
type input "[DATE] 11:00 AM"
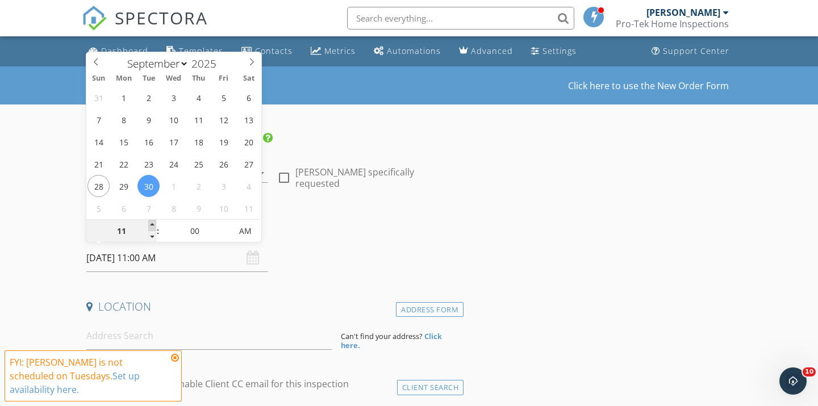
click at [152, 225] on span at bounding box center [152, 225] width 8 height 11
type input "12"
type input "[DATE] 12:00 PM"
click at [152, 225] on span at bounding box center [152, 225] width 8 height 11
type input "01"
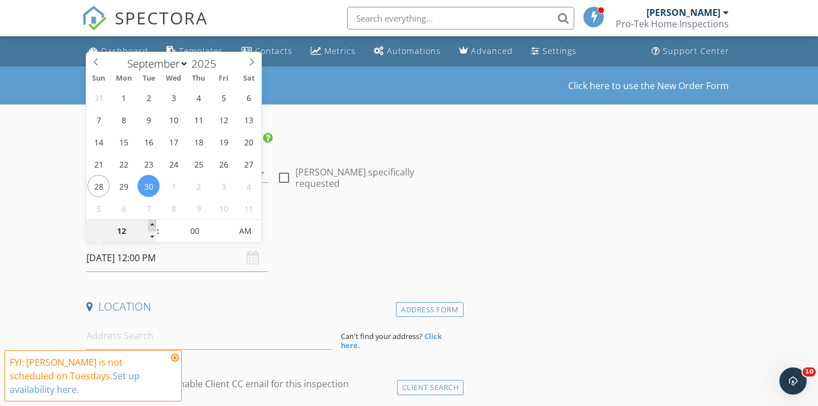
type input "[DATE] 1:00 PM"
click at [152, 225] on span at bounding box center [152, 225] width 8 height 11
type input "02"
type input "[DATE] 2:00 PM"
click at [152, 225] on span at bounding box center [152, 225] width 8 height 11
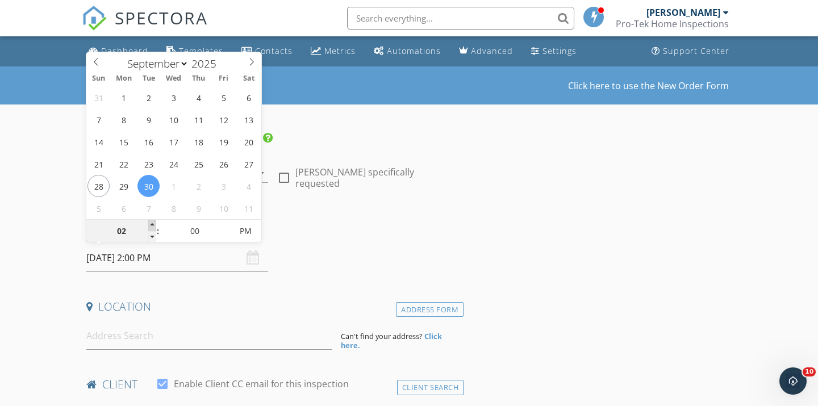
type input "03"
type input "[DATE] 3:00 PM"
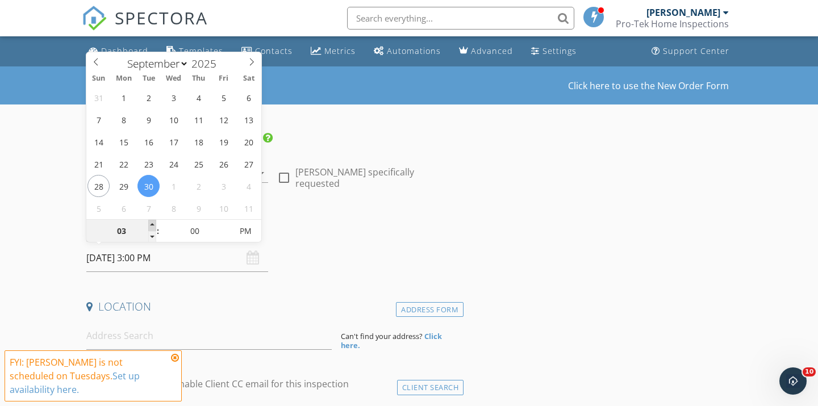
click at [152, 225] on span at bounding box center [152, 225] width 8 height 11
type input "05"
type input "[DATE] 3:05 PM"
click at [227, 223] on span at bounding box center [225, 225] width 8 height 11
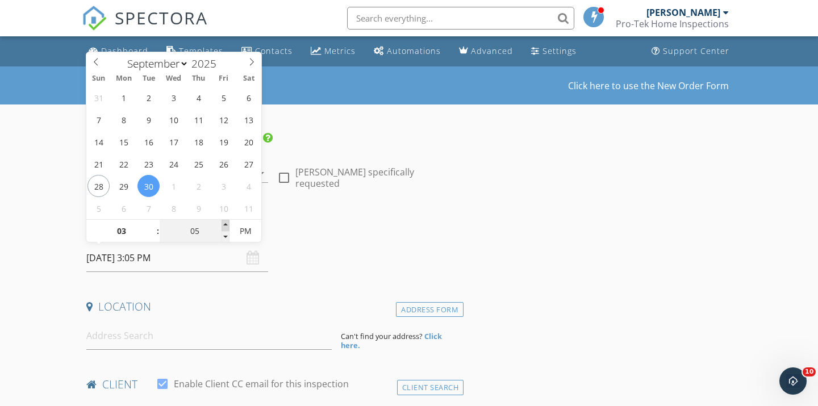
type input "10"
type input "[DATE] 3:10 PM"
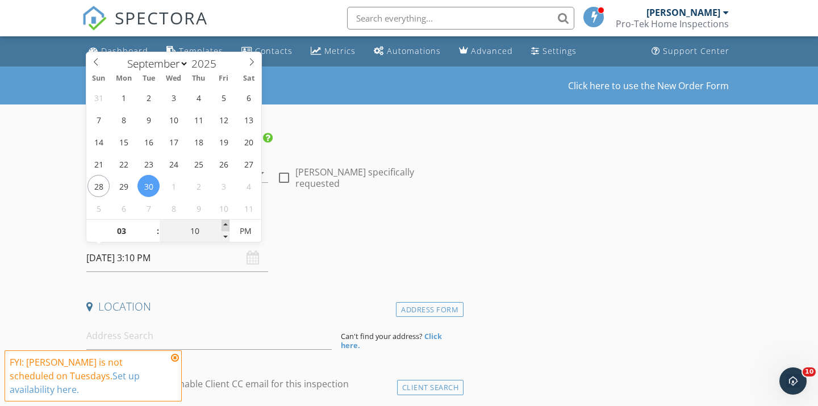
click at [227, 223] on span at bounding box center [225, 225] width 8 height 11
type input "15"
type input "[DATE] 3:15 PM"
click at [227, 223] on span at bounding box center [225, 225] width 8 height 11
type input "20"
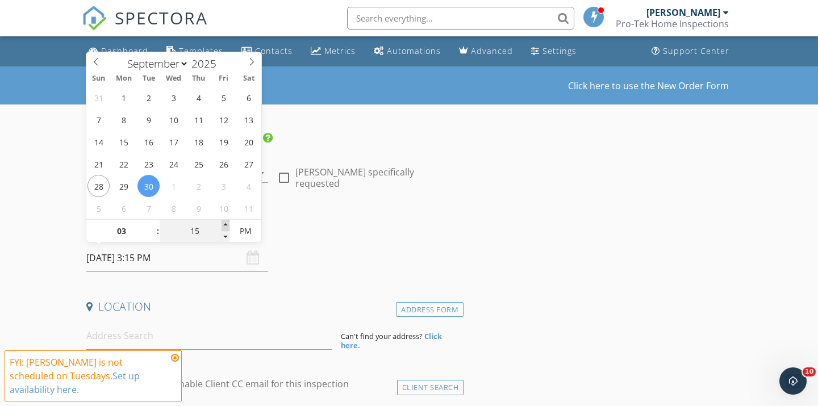
type input "[DATE] 3:20 PM"
click at [227, 223] on span at bounding box center [225, 225] width 8 height 11
type input "25"
type input "[DATE] 3:25 PM"
click at [227, 223] on span at bounding box center [225, 225] width 8 height 11
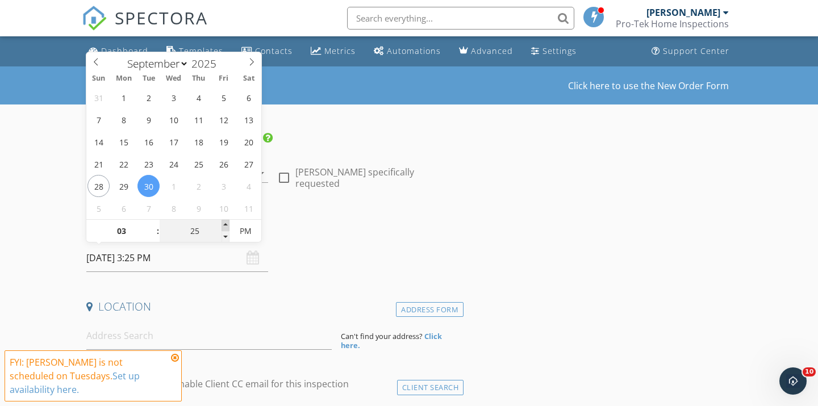
type input "30"
type input "[DATE] 3:30 PM"
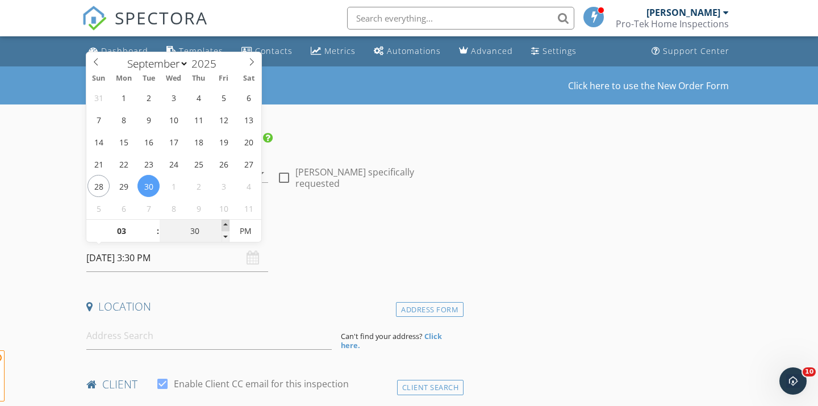
click at [227, 223] on span at bounding box center [225, 225] width 8 height 11
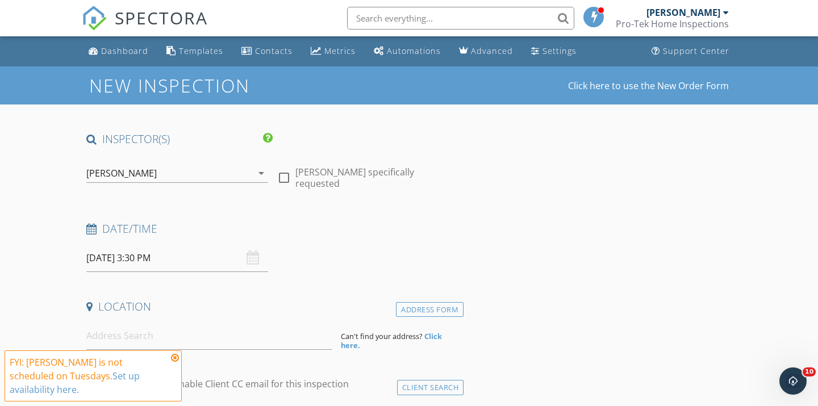
click at [166, 315] on div "Location" at bounding box center [273, 310] width 382 height 23
click at [112, 323] on input at bounding box center [208, 336] width 245 height 28
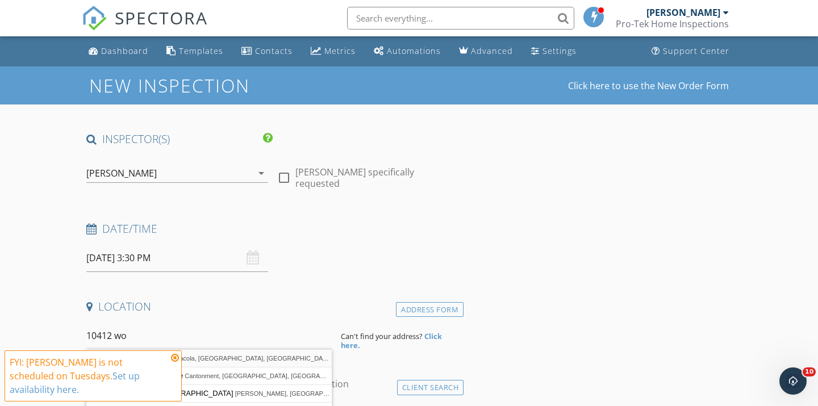
type input "[STREET_ADDRESS]"
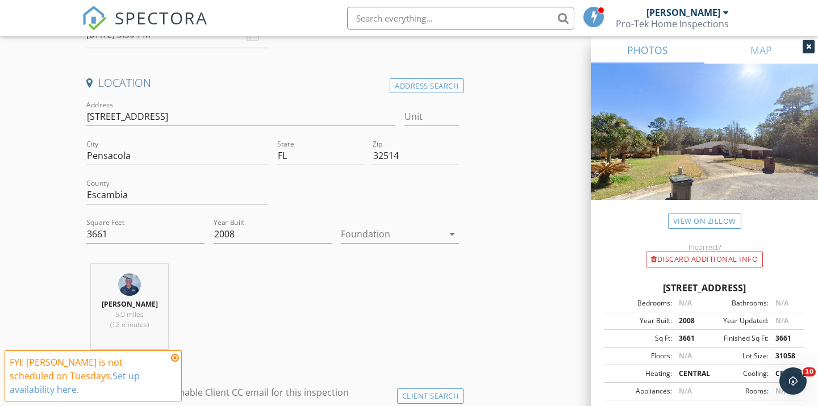
scroll to position [233, 0]
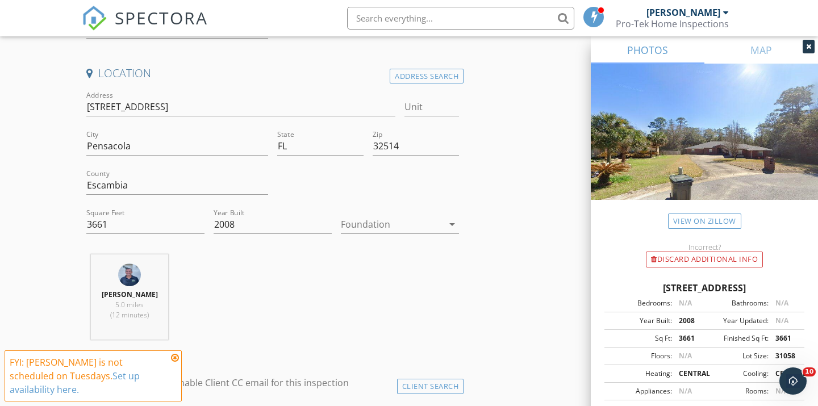
click at [455, 223] on icon "arrow_drop_down" at bounding box center [452, 224] width 14 height 14
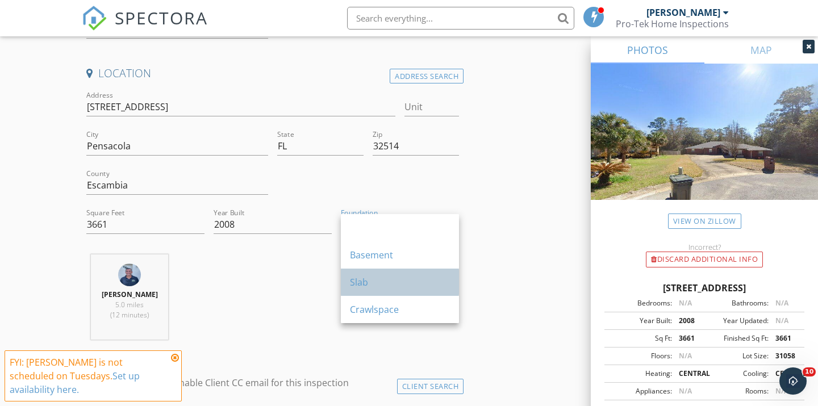
click at [367, 282] on div "Slab" at bounding box center [400, 282] width 100 height 14
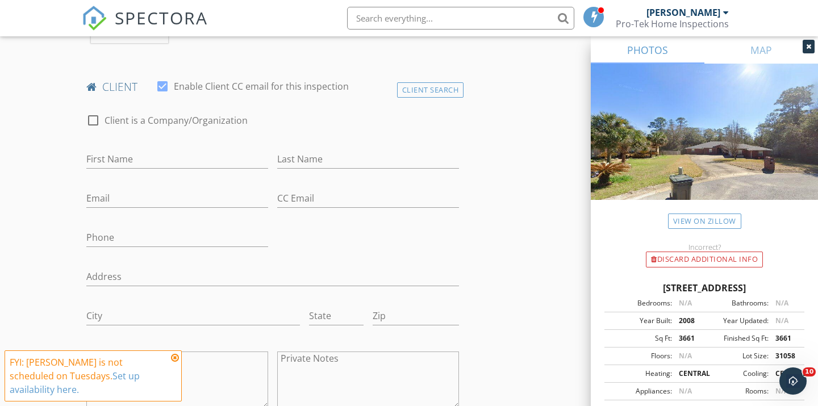
scroll to position [531, 0]
type input "Pawel"
type input "[PERSON_NAME]"
click at [118, 154] on input "Pawel" at bounding box center [177, 157] width 182 height 19
type input "[PERSON_NAME]"
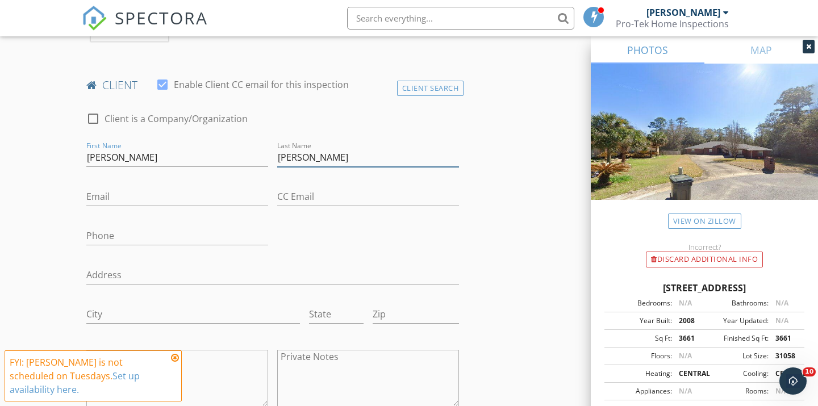
click at [316, 160] on input "[PERSON_NAME]" at bounding box center [368, 157] width 182 height 19
type input "M"
type input "Tina Sagmoe"
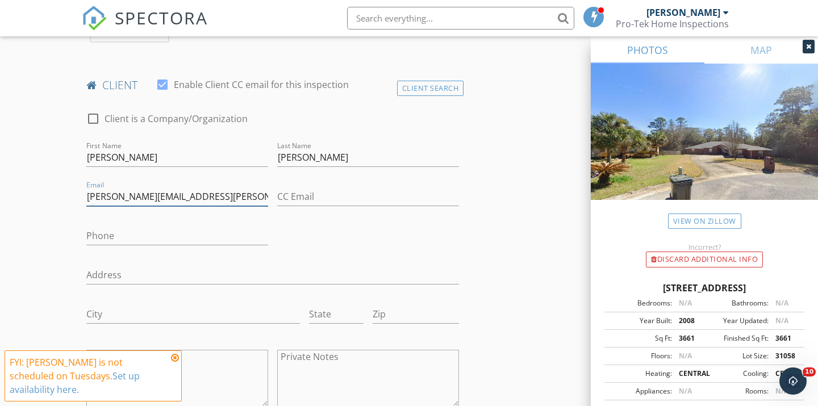
type input "paul.michalik@hotmail.com"
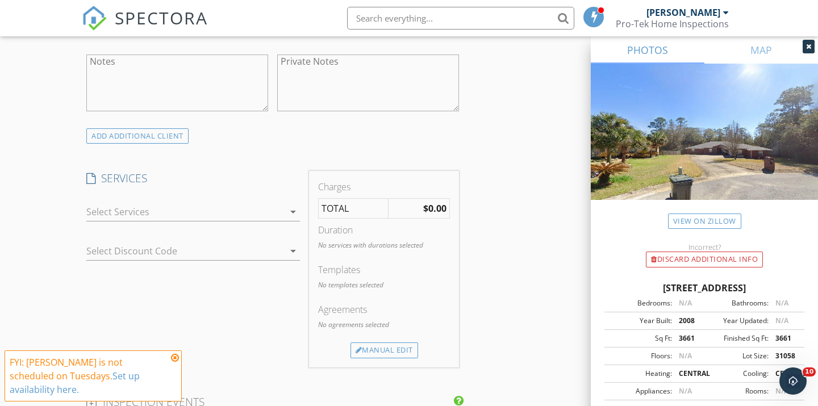
scroll to position [832, 0]
type input "websterchase1@gmail.com"
click at [292, 204] on icon "arrow_drop_down" at bounding box center [293, 209] width 14 height 14
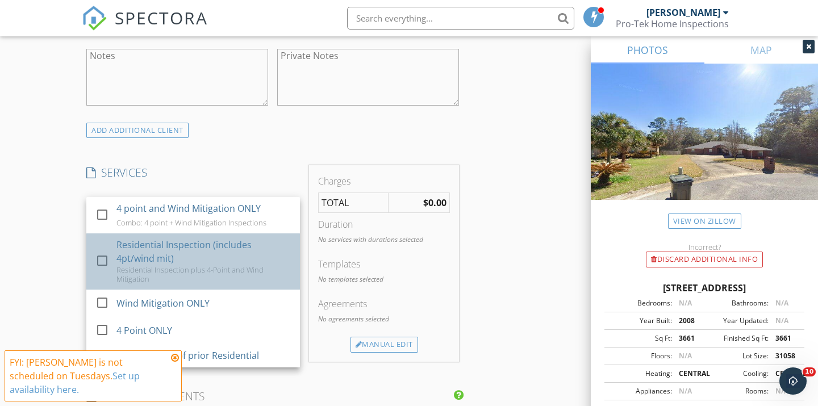
click at [231, 238] on div "Residential Inspection (includes 4pt/wind mit)" at bounding box center [203, 251] width 174 height 27
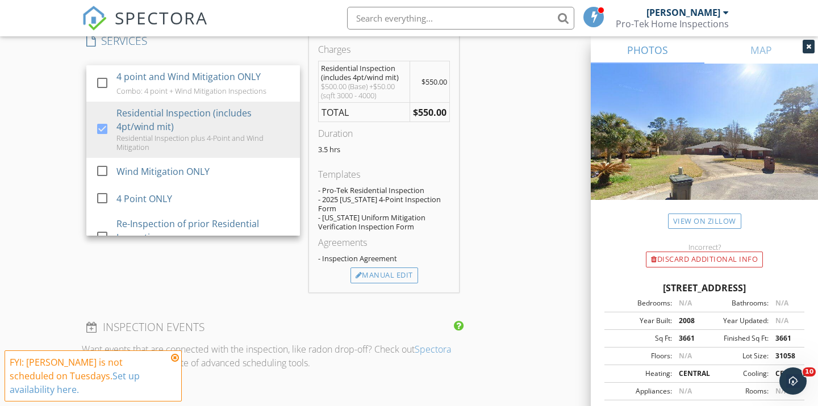
scroll to position [958, 0]
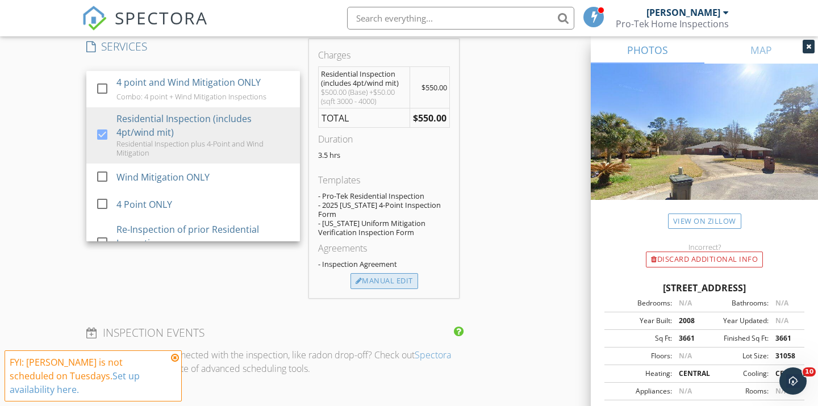
click at [396, 273] on div "Manual Edit" at bounding box center [384, 281] width 68 height 16
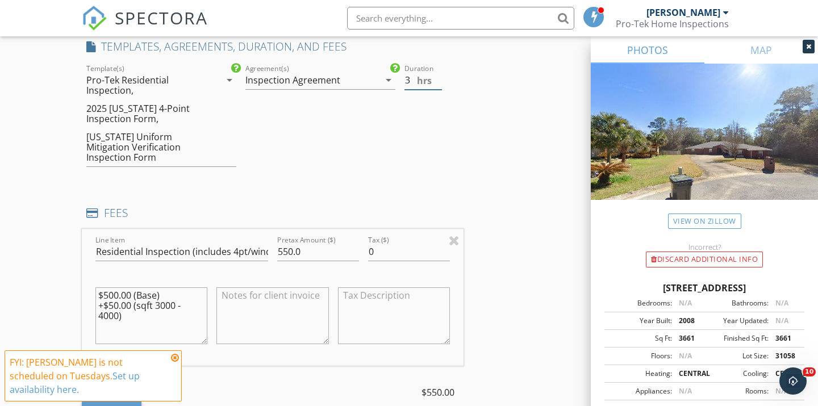
click at [437, 82] on input "3" at bounding box center [422, 80] width 37 height 19
click at [437, 82] on input "2.5" at bounding box center [422, 80] width 37 height 19
type input "2"
click at [437, 82] on input "2" at bounding box center [422, 80] width 37 height 19
click at [471, 126] on div "INSPECTOR(S) check_box Ryan Dennis PRIMARY check_box_outline_blank Daniel Lubin…" at bounding box center [409, 238] width 654 height 2130
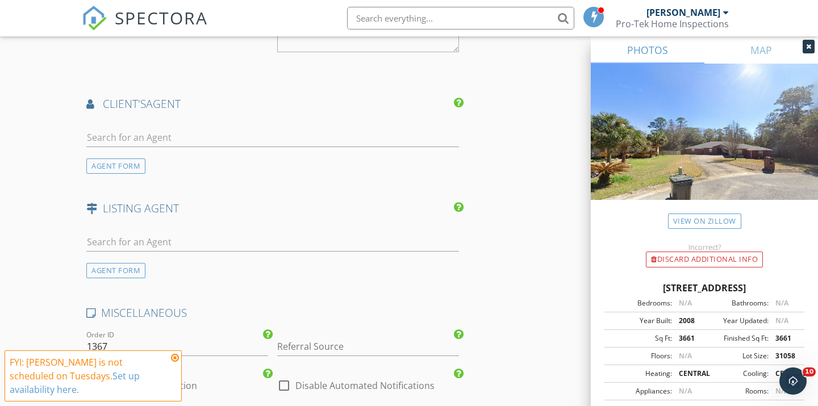
scroll to position [1552, 0]
click at [174, 128] on input "text" at bounding box center [272, 137] width 372 height 19
type input "trent"
click at [145, 150] on div "Trent Smart" at bounding box center [170, 157] width 102 height 14
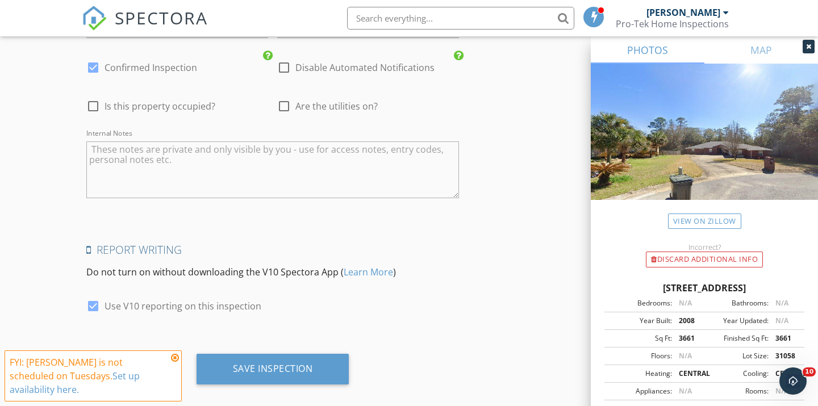
scroll to position [2205, 0]
click at [95, 298] on div at bounding box center [92, 307] width 19 height 19
checkbox input "false"
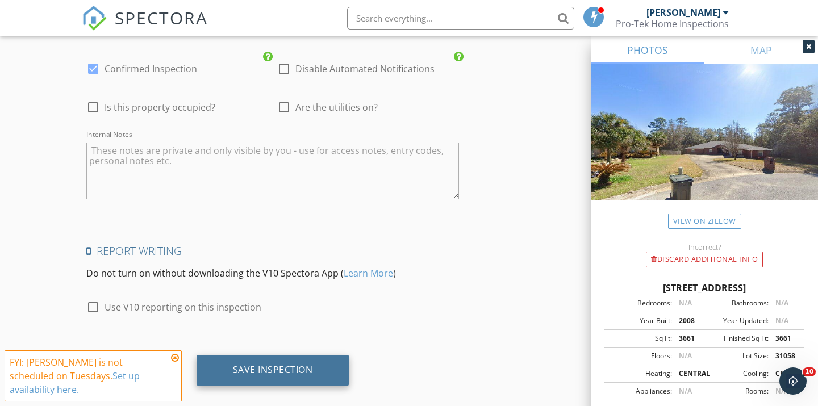
click at [244, 364] on div "Save Inspection" at bounding box center [273, 369] width 80 height 11
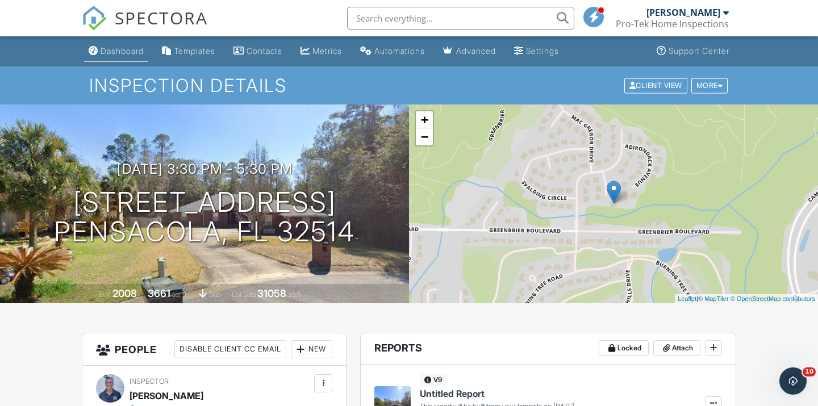
click at [128, 50] on div "Dashboard" at bounding box center [121, 51] width 43 height 10
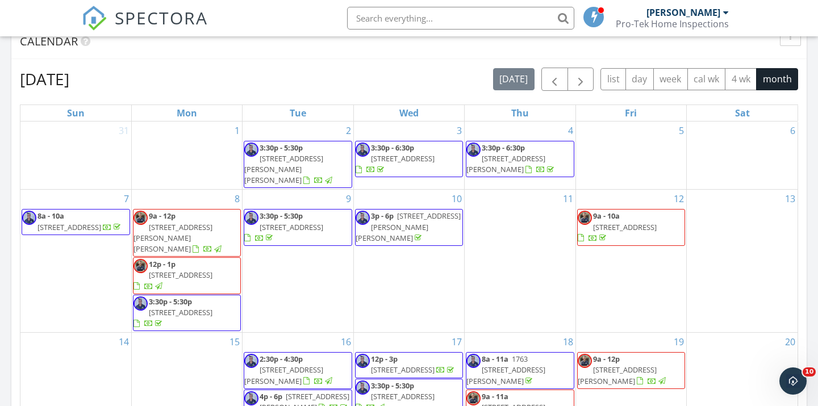
scroll to position [498, 0]
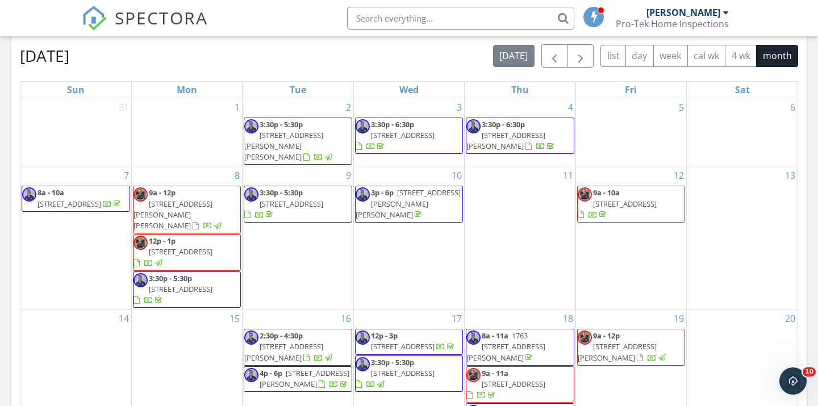
click at [207, 246] on span "[STREET_ADDRESS]" at bounding box center [181, 251] width 64 height 10
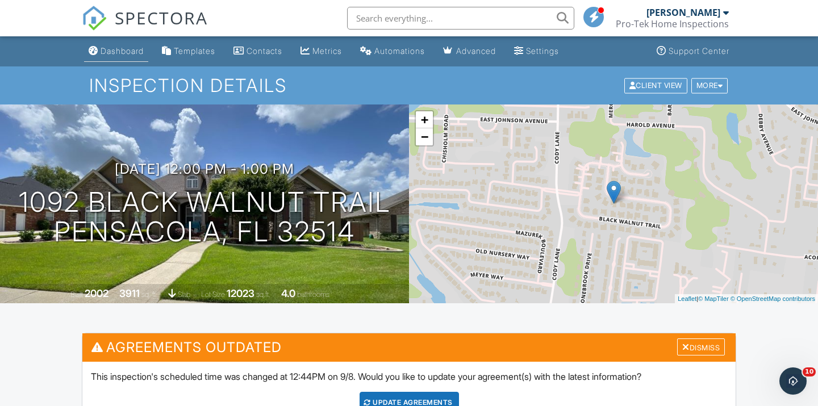
click at [114, 47] on div "Dashboard" at bounding box center [121, 51] width 43 height 10
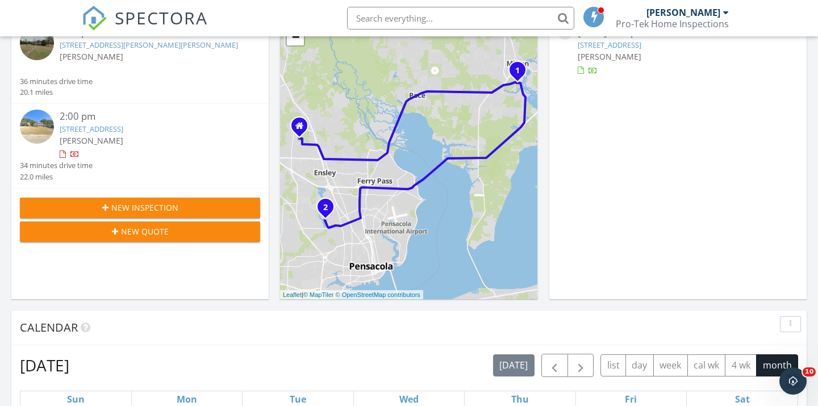
scroll to position [192, 0]
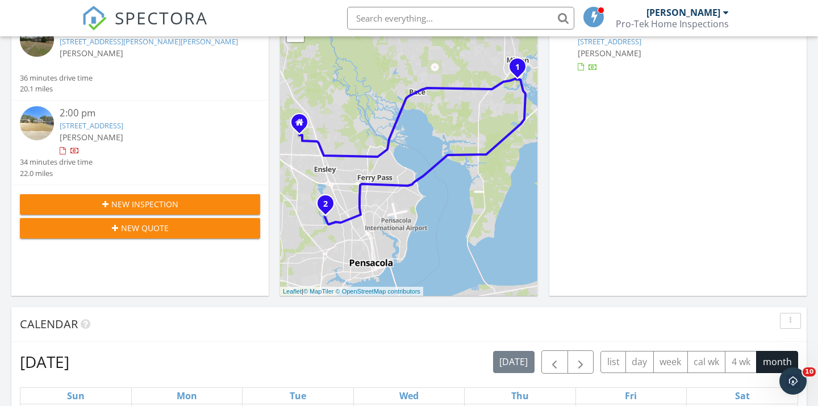
click at [144, 201] on span "New Inspection" at bounding box center [144, 204] width 67 height 12
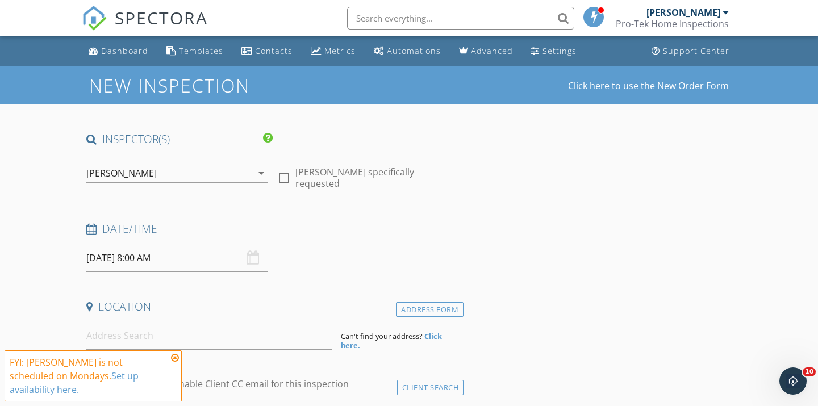
click at [165, 268] on input "[DATE] 8:00 AM" at bounding box center [177, 258] width 182 height 28
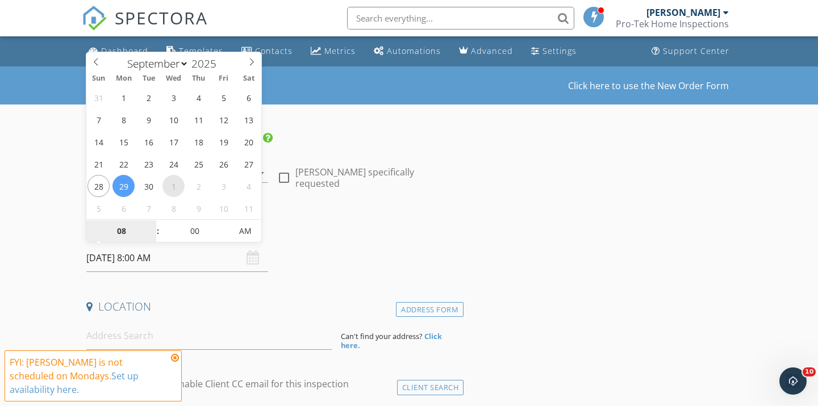
select select "9"
type input "[DATE] 8:00 AM"
type input "09"
type input "[DATE] 9:00 AM"
click at [152, 222] on span at bounding box center [152, 225] width 8 height 11
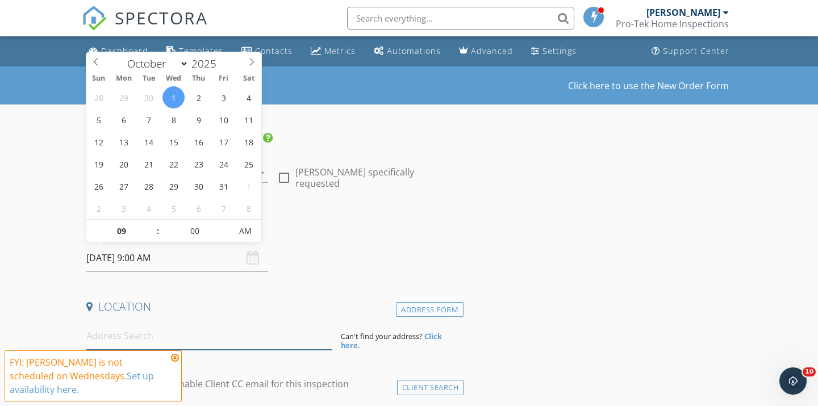
click at [121, 335] on input at bounding box center [208, 336] width 245 height 28
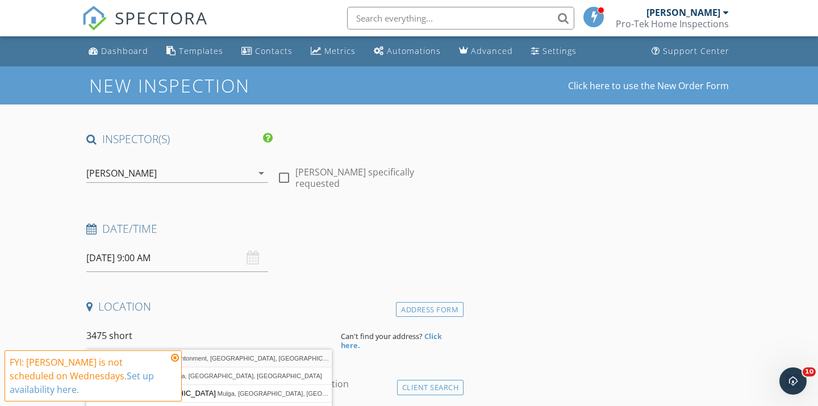
type input "3475 Shortleaf Court, Cantonment, FL, USA"
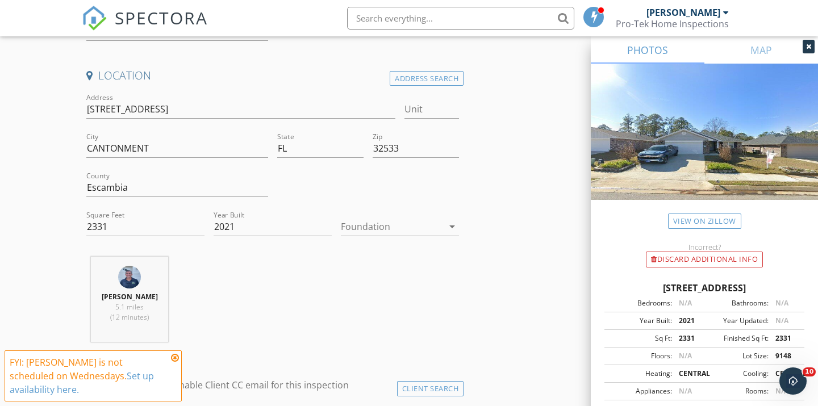
scroll to position [233, 0]
click at [453, 222] on icon "arrow_drop_down" at bounding box center [452, 225] width 14 height 14
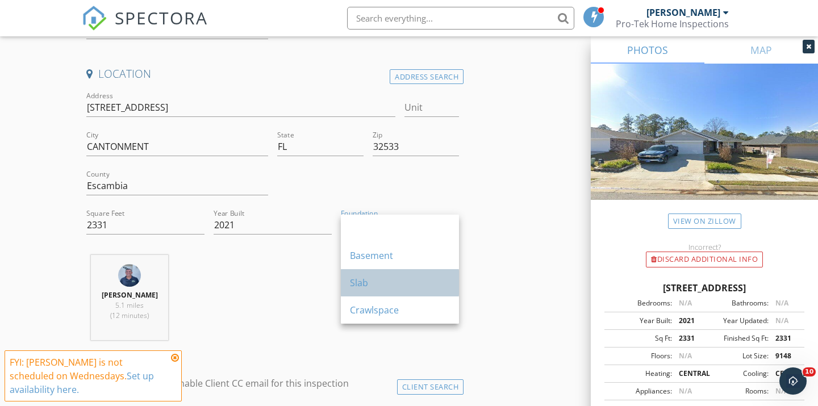
click at [366, 281] on div "Slab" at bounding box center [400, 283] width 100 height 14
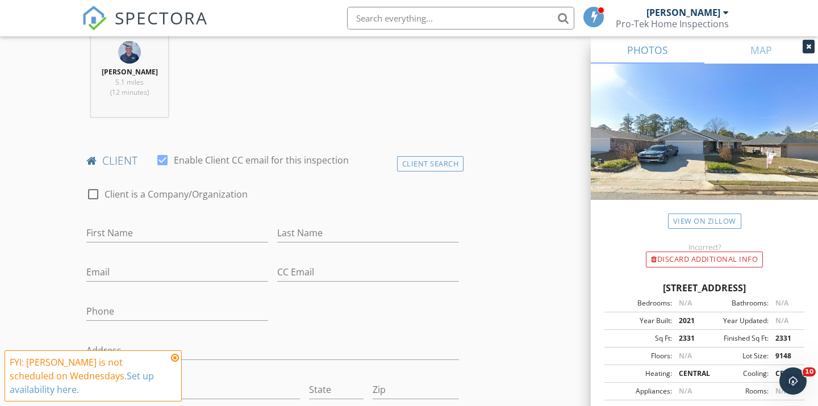
scroll to position [462, 0]
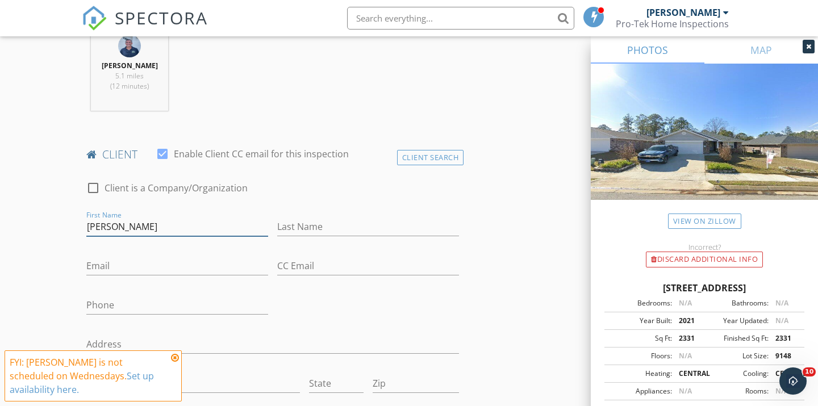
type input "Jill"
type input "Shelby-Downs"
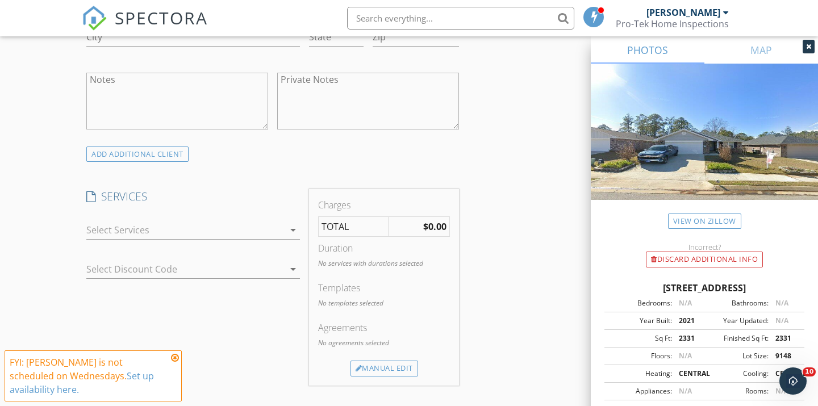
scroll to position [811, 0]
type input "ppmjill@sbcglobal.net"
click at [295, 223] on icon "arrow_drop_down" at bounding box center [293, 227] width 14 height 14
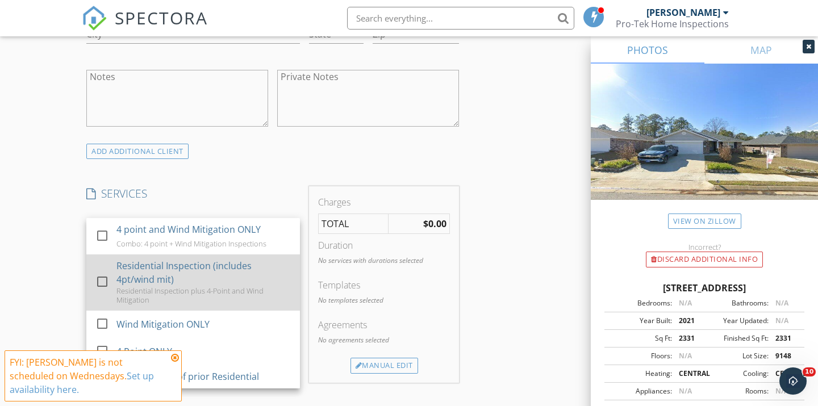
click at [206, 264] on div "Residential Inspection (includes 4pt/wind mit)" at bounding box center [203, 272] width 174 height 27
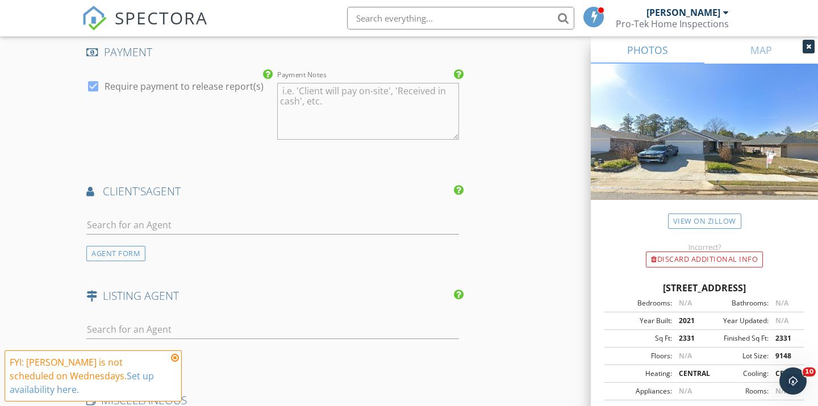
scroll to position [1327, 0]
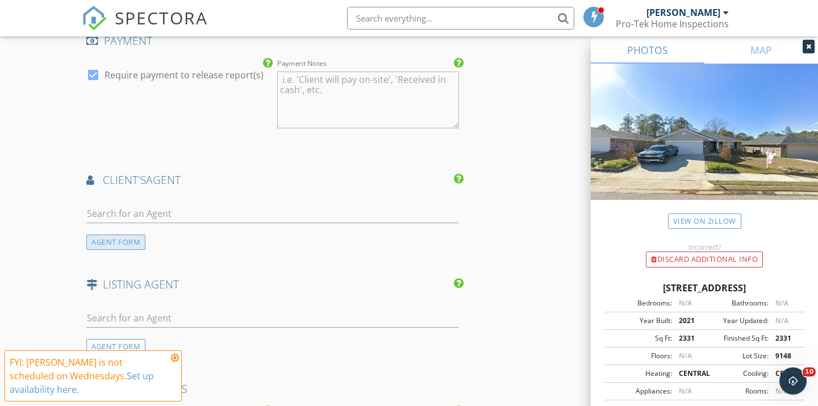
click at [130, 234] on div "AGENT FORM" at bounding box center [115, 241] width 59 height 15
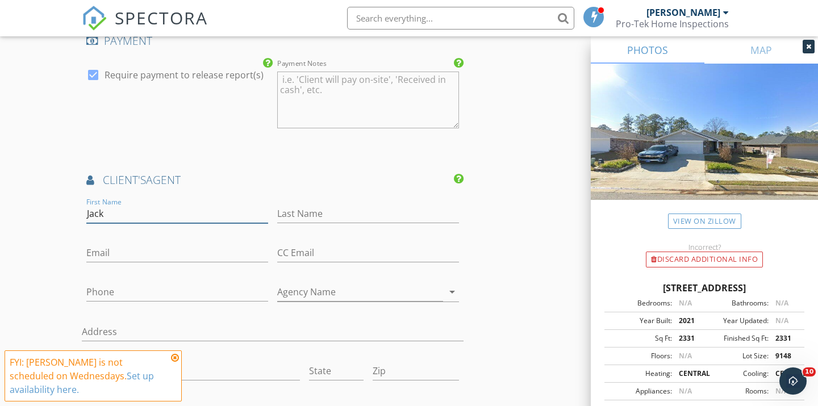
type input "Jack"
type input "Brooke"
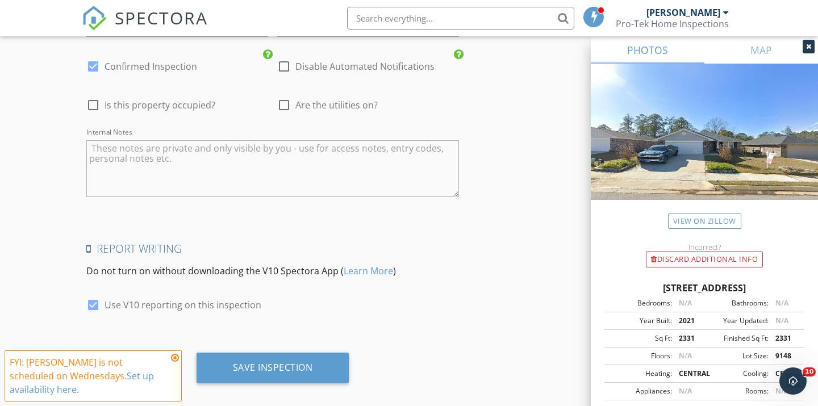
scroll to position [2057, 0]
type input "hailey@ttggulfcoast.com"
click at [92, 296] on div at bounding box center [92, 305] width 19 height 19
checkbox input "false"
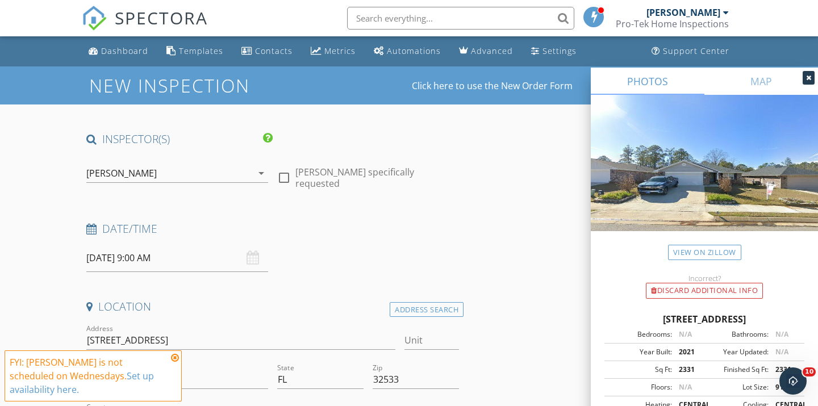
scroll to position [0, 0]
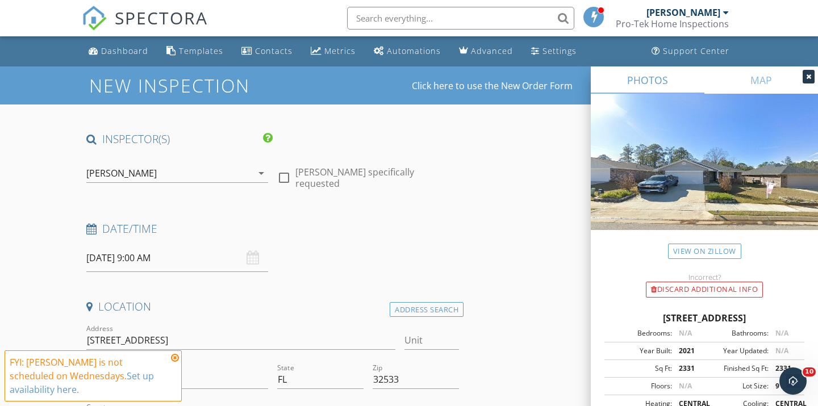
click at [261, 175] on icon "arrow_drop_down" at bounding box center [261, 173] width 14 height 14
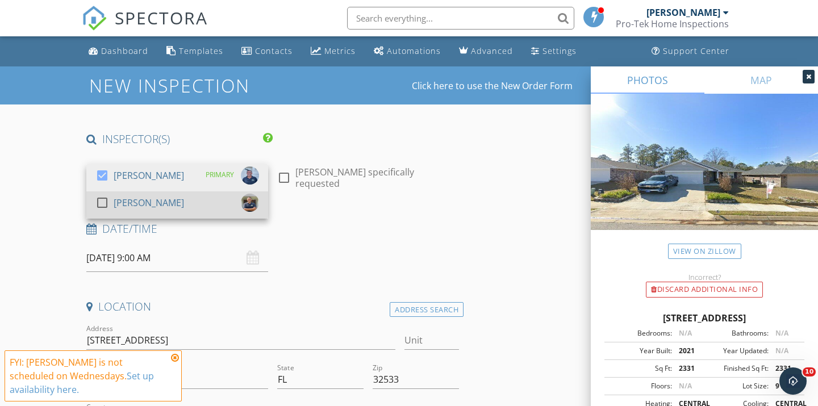
click at [102, 207] on div at bounding box center [102, 202] width 19 height 19
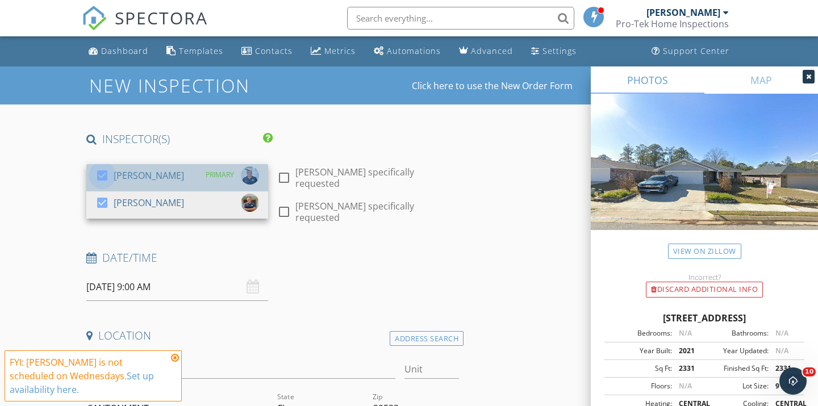
click at [103, 178] on div at bounding box center [102, 175] width 19 height 19
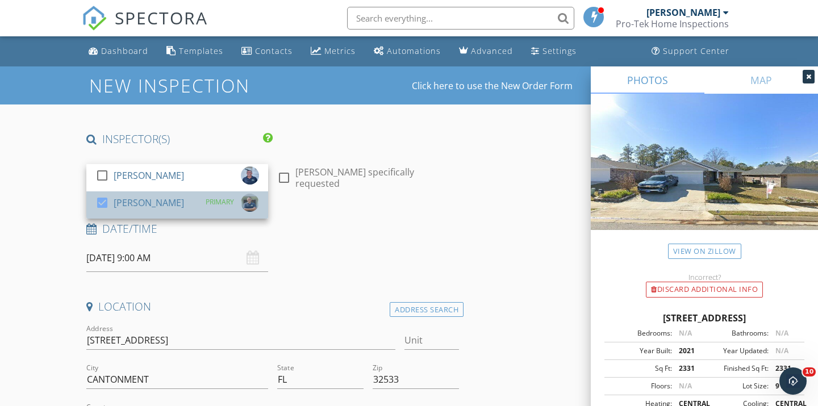
click at [149, 203] on div "[PERSON_NAME]" at bounding box center [149, 203] width 70 height 18
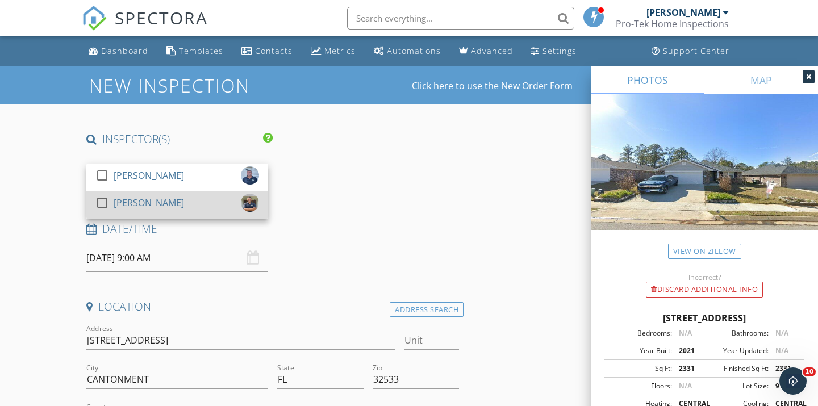
click at [149, 203] on div "[PERSON_NAME]" at bounding box center [149, 203] width 70 height 18
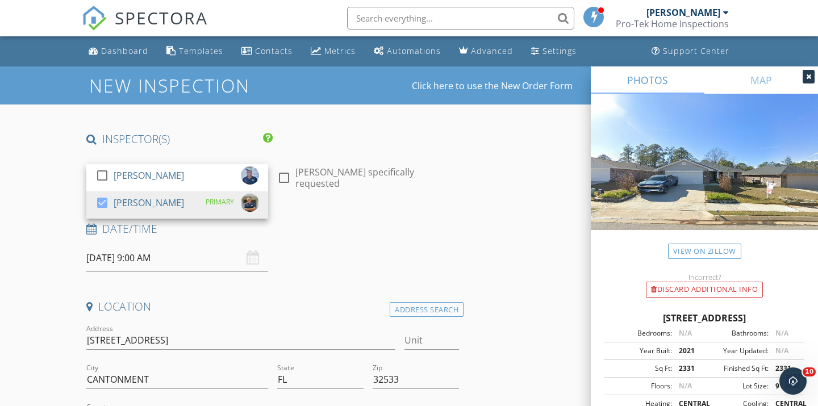
click at [319, 221] on h4 "Date/Time" at bounding box center [272, 228] width 372 height 15
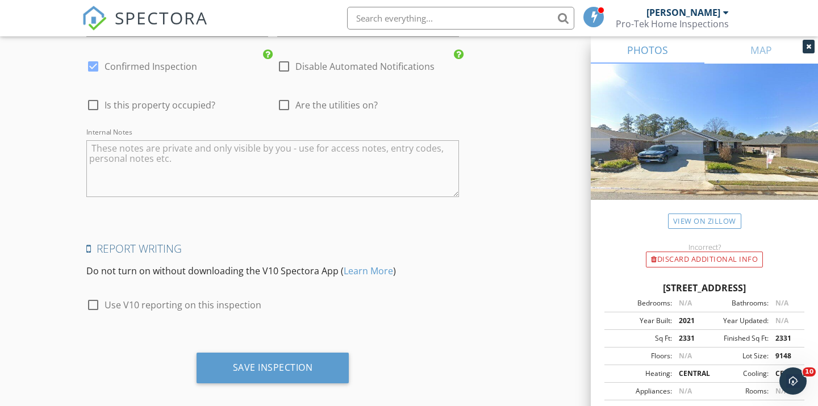
scroll to position [2057, 0]
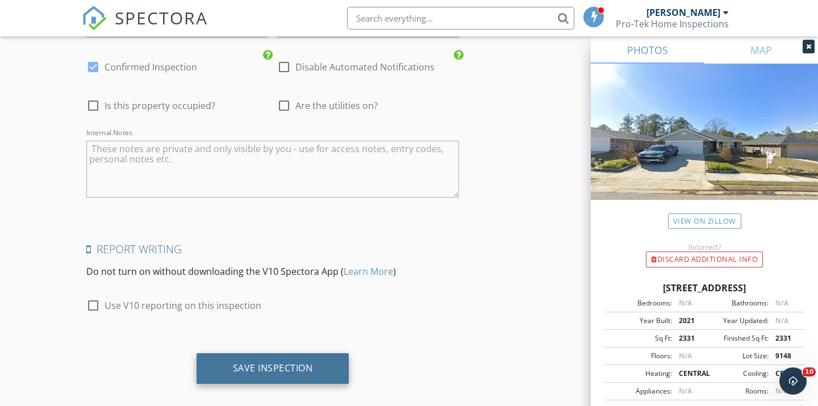
click at [276, 362] on div "Save Inspection" at bounding box center [273, 367] width 80 height 11
